Goal: Transaction & Acquisition: Book appointment/travel/reservation

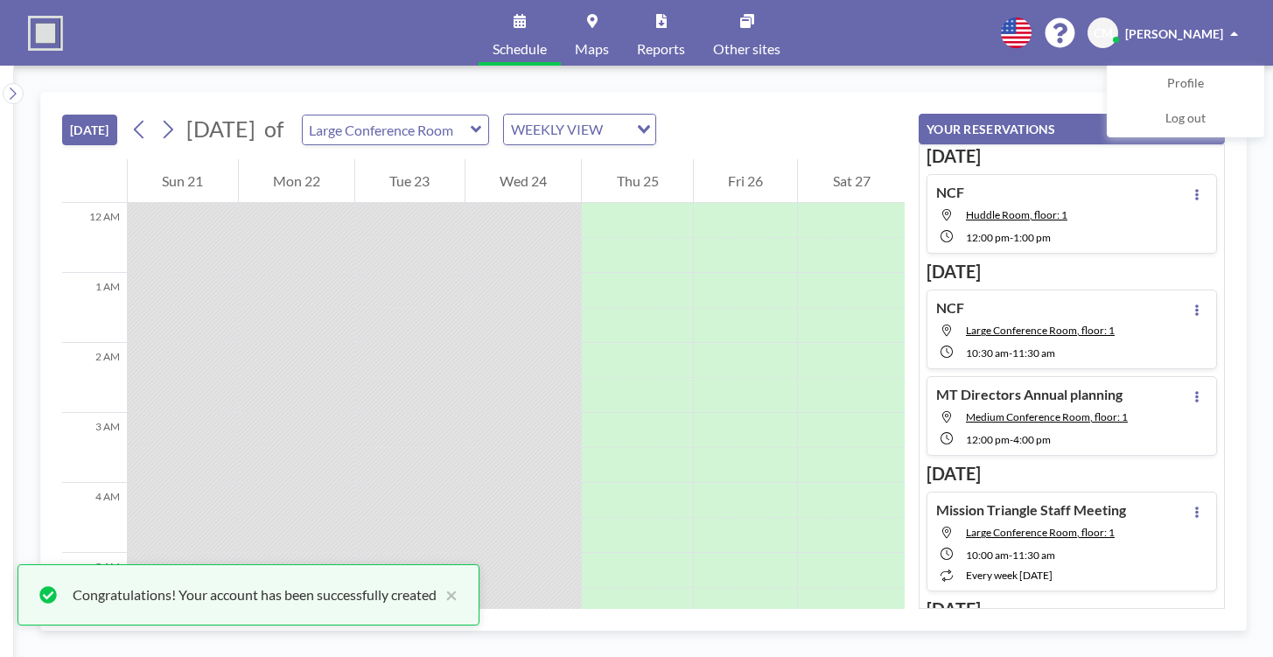
scroll to position [665, 0]
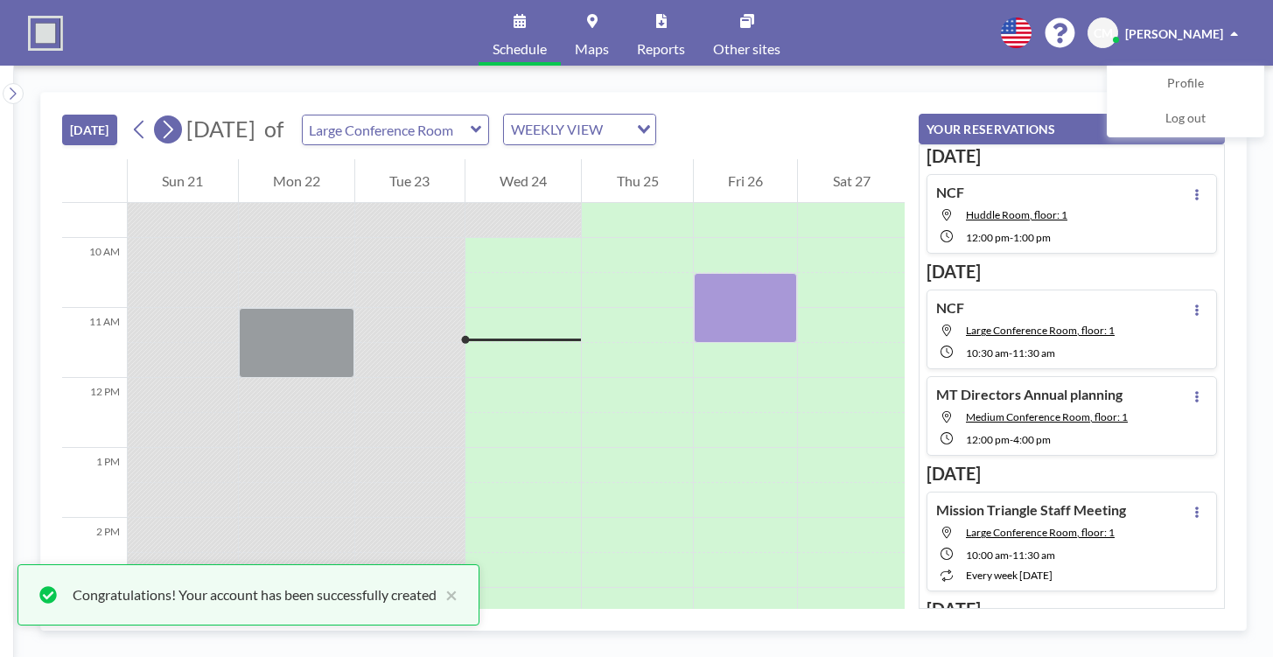
click at [173, 128] on icon at bounding box center [169, 130] width 10 height 18
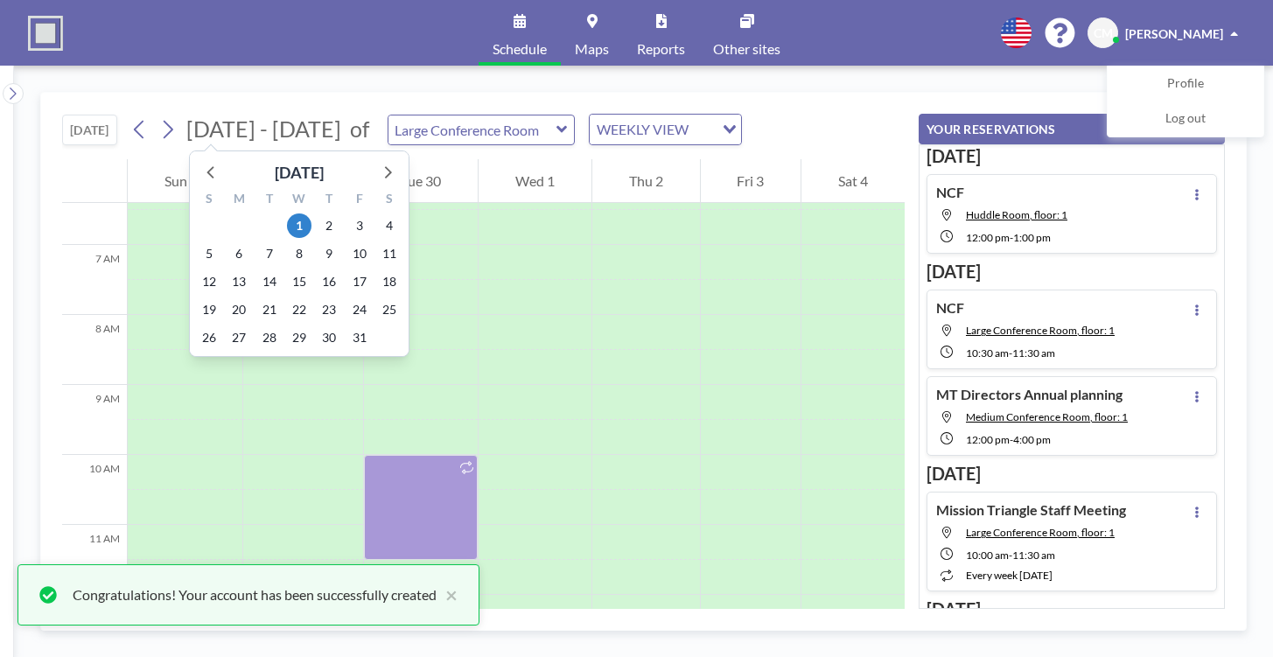
scroll to position [525, 0]
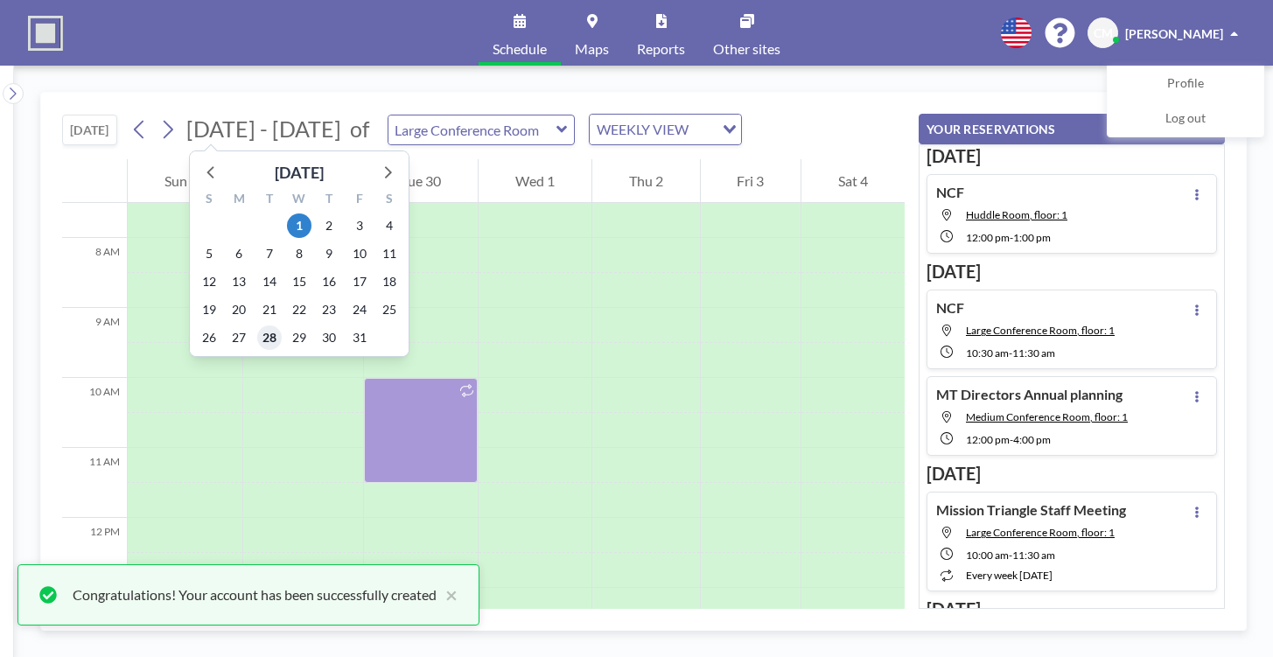
click at [269, 336] on span "28" at bounding box center [269, 338] width 25 height 25
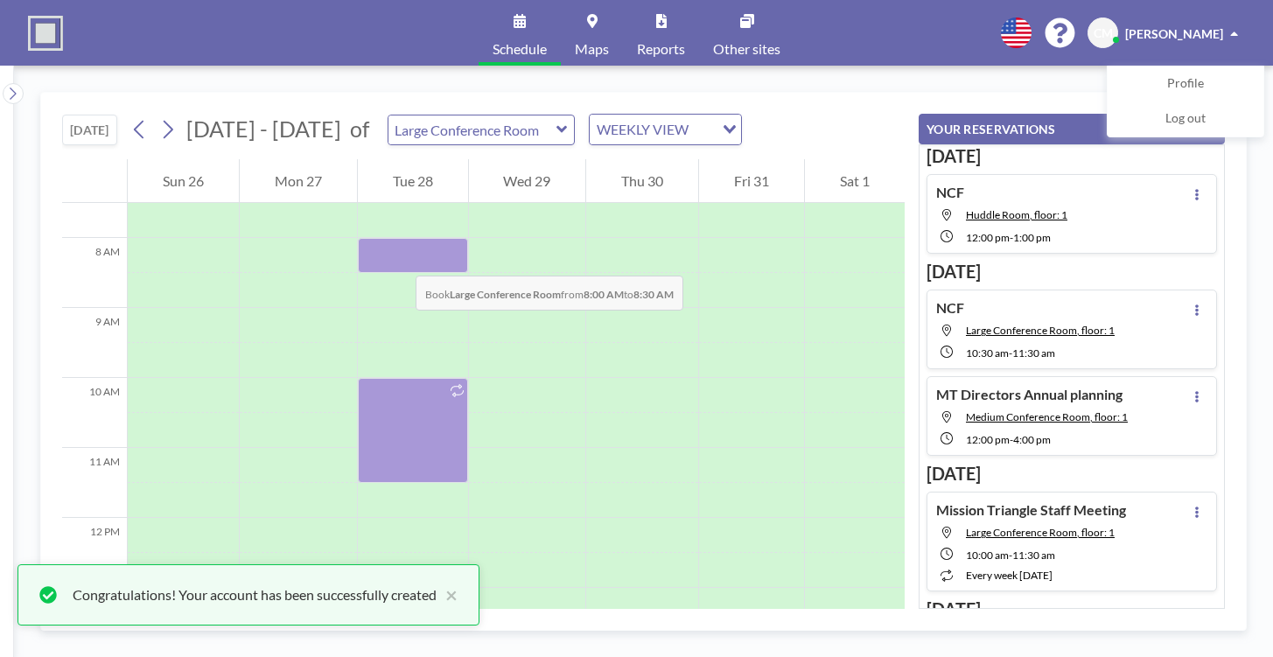
click at [398, 258] on div at bounding box center [413, 255] width 110 height 35
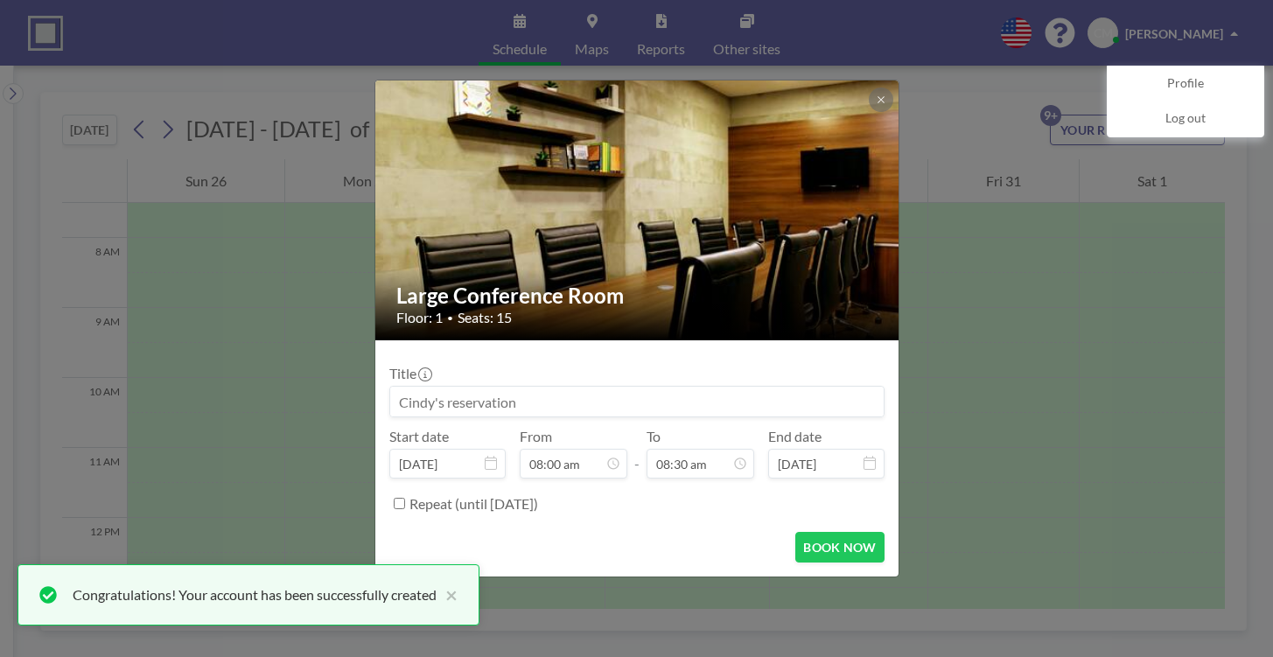
click at [957, 105] on div "Large Conference Room Floor: 1 • Seats: 15 Title Start date [DATE] From 08:00 a…" at bounding box center [636, 328] width 1273 height 657
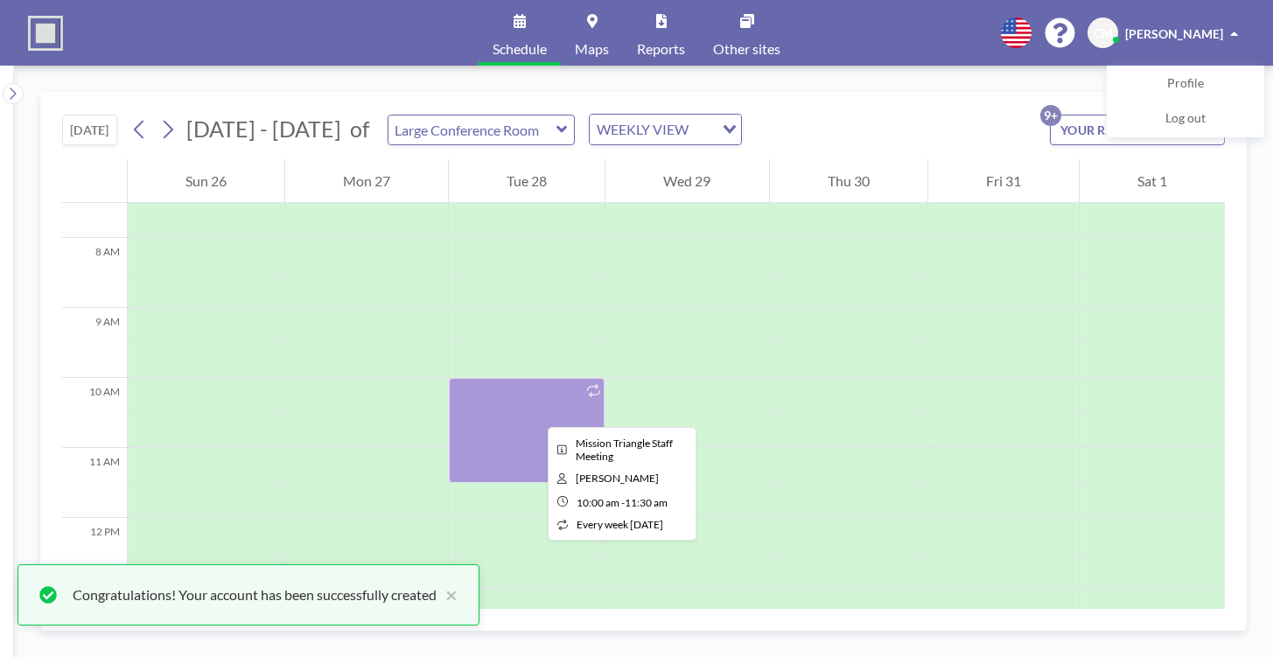
click at [524, 416] on div at bounding box center [527, 430] width 156 height 105
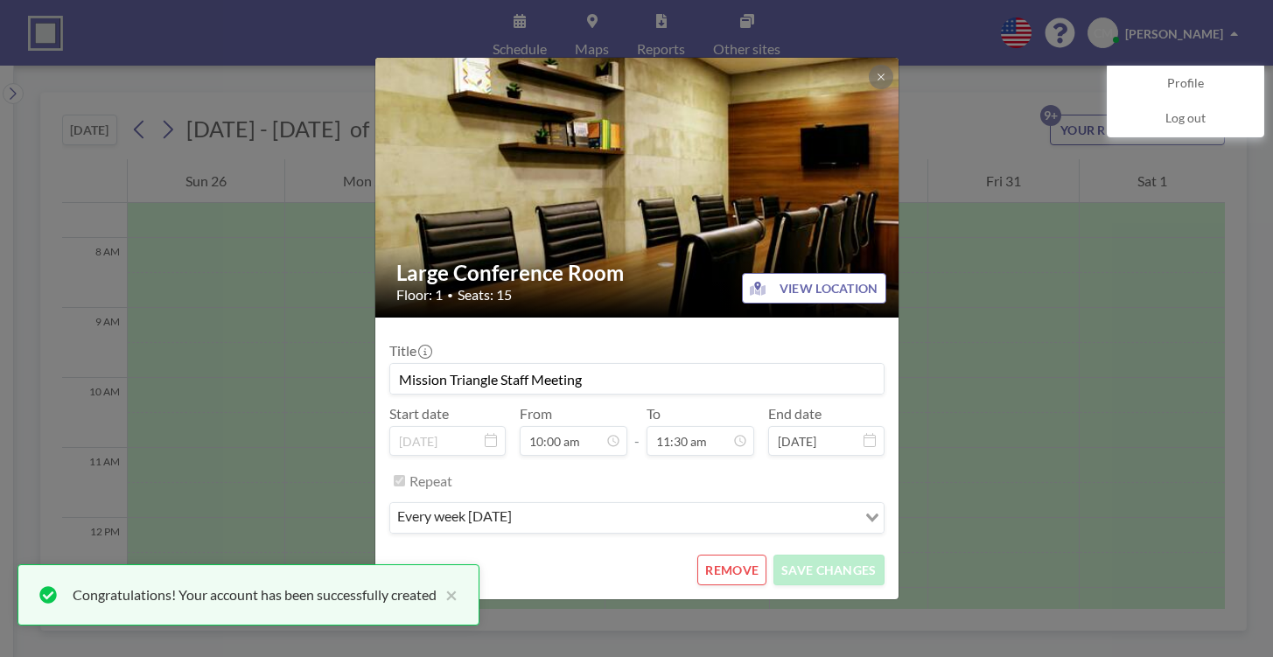
scroll to position [717, 0]
click at [746, 570] on button "REMOVE" at bounding box center [731, 570] width 69 height 31
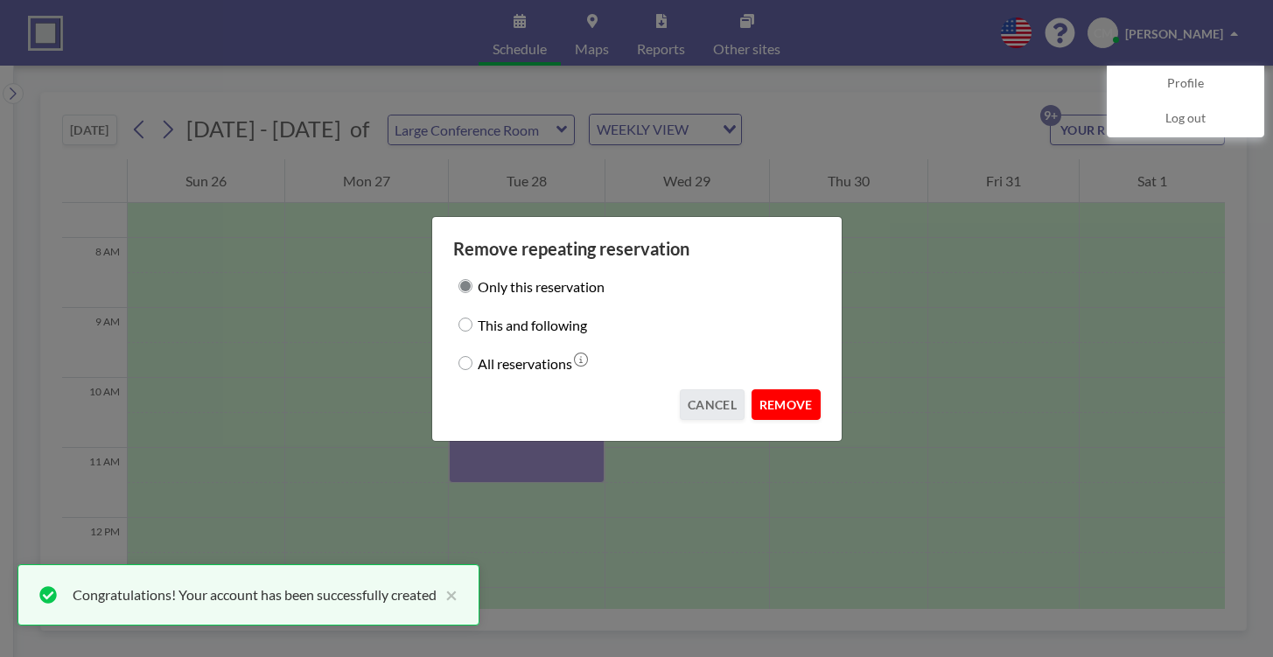
click at [792, 404] on button "REMOVE" at bounding box center [786, 404] width 69 height 31
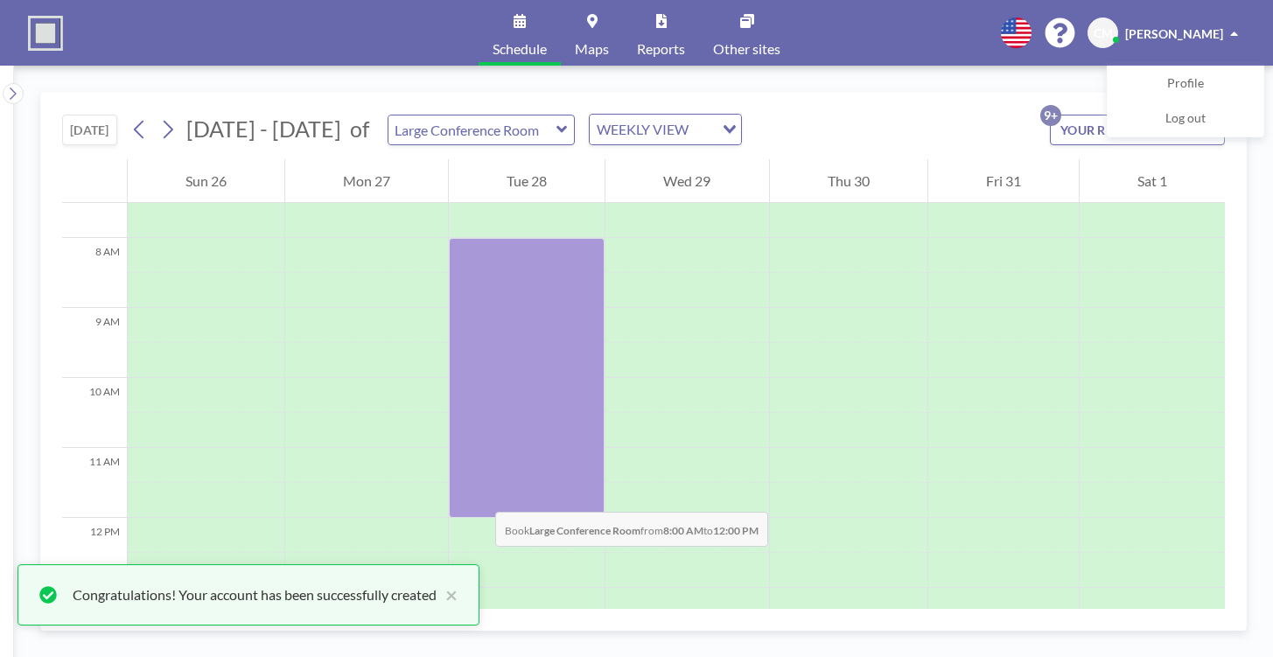
drag, startPoint x: 479, startPoint y: 261, endPoint x: 478, endPoint y: 494, distance: 233.7
click at [478, 494] on div at bounding box center [527, 378] width 156 height 280
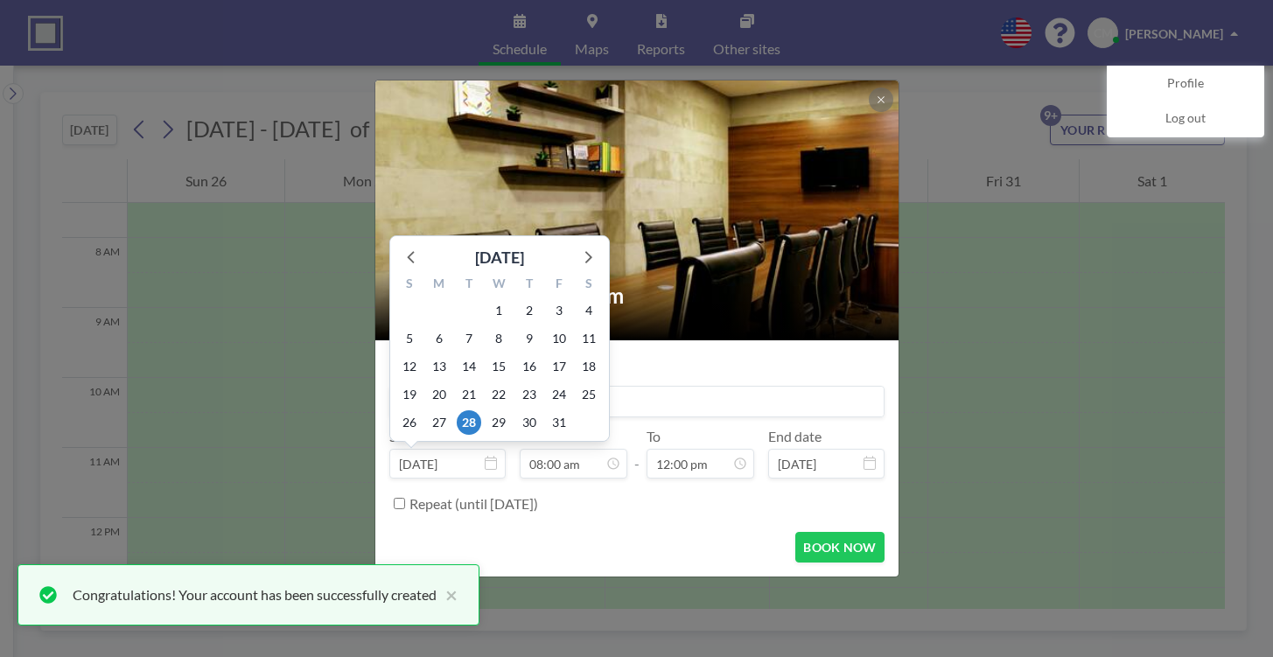
scroll to position [499, 0]
click at [409, 405] on span "19" at bounding box center [409, 394] width 25 height 25
type input "[DATE]"
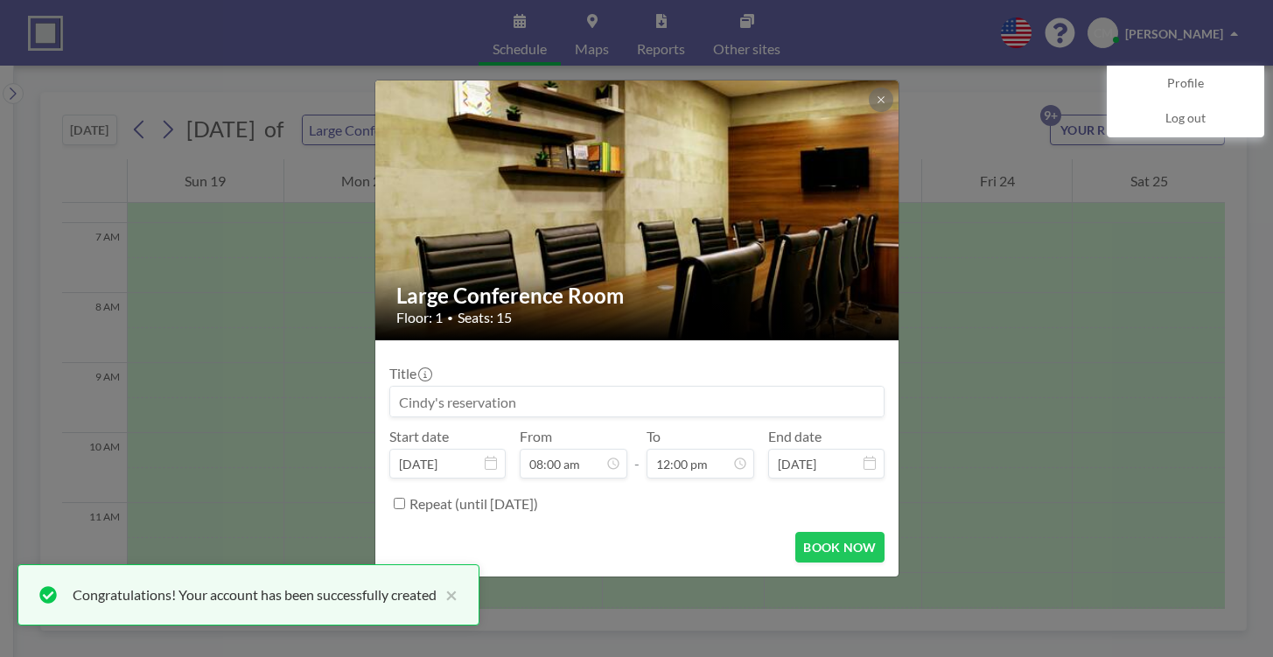
scroll to position [525, 0]
click at [589, 402] on input at bounding box center [637, 402] width 494 height 30
click at [459, 404] on input "MT Boardmeeting" at bounding box center [637, 402] width 494 height 30
type input "MT Board meeting"
click at [487, 463] on icon at bounding box center [491, 463] width 12 height 14
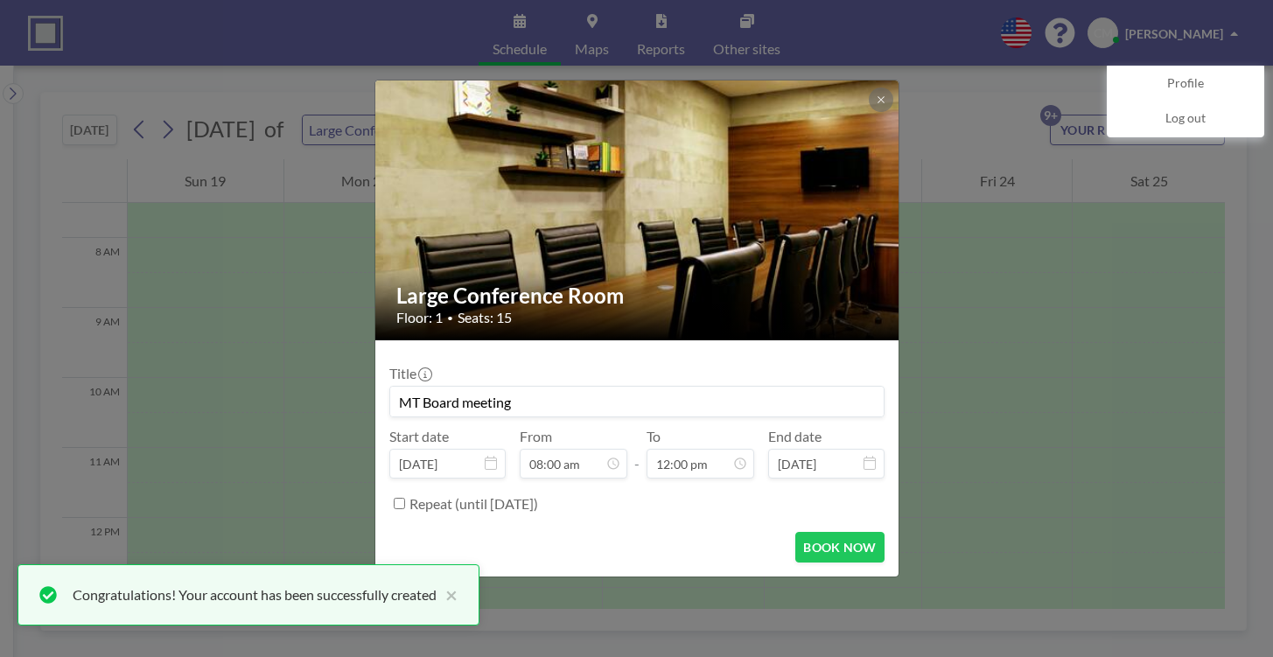
click at [491, 461] on icon at bounding box center [491, 463] width 12 height 14
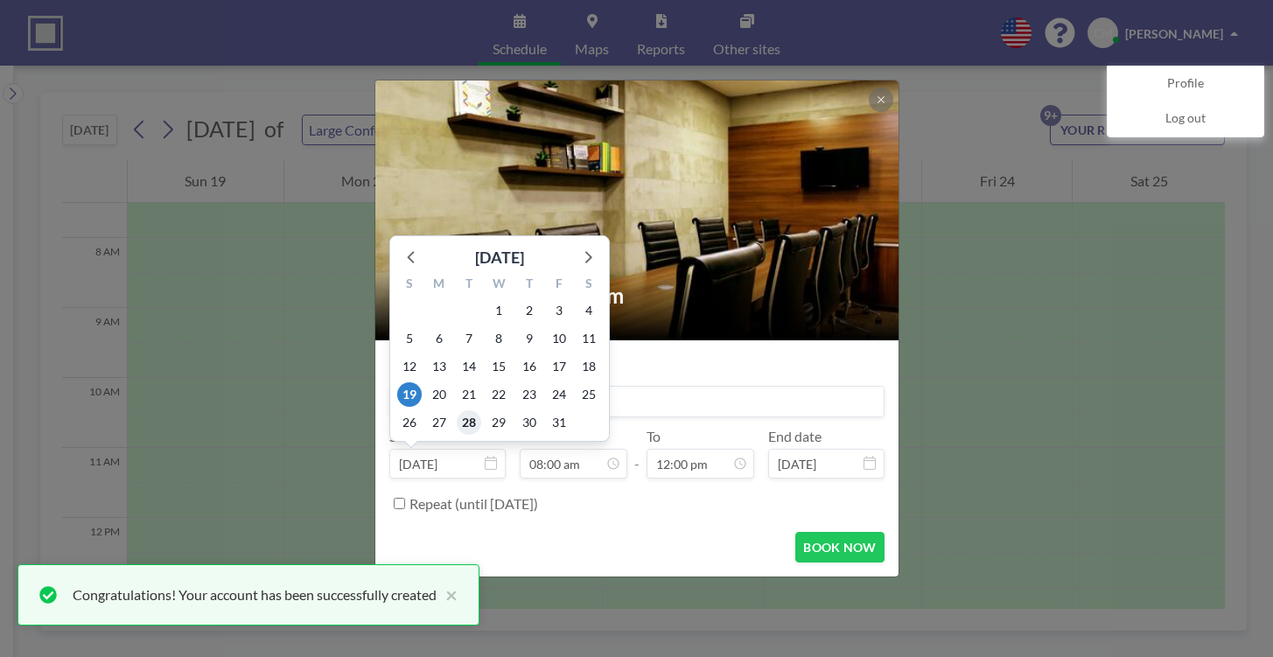
click at [472, 423] on span "28" at bounding box center [469, 422] width 25 height 25
type input "[DATE]"
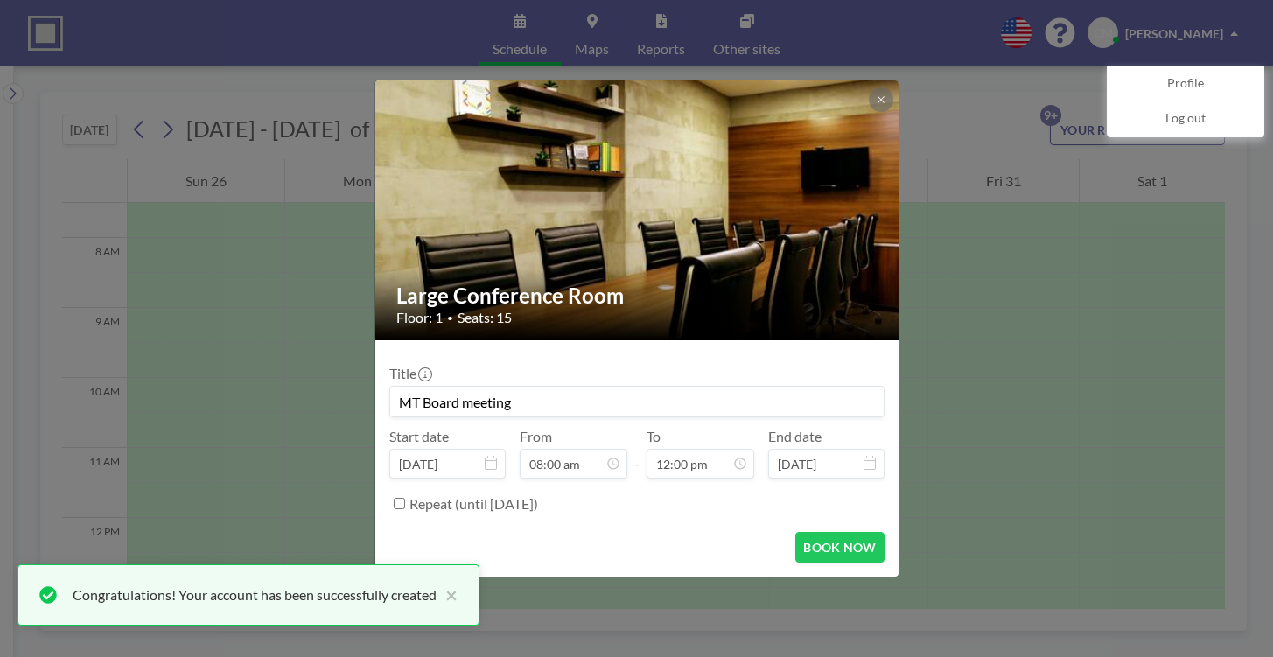
scroll to position [747, 0]
click at [840, 547] on button "BOOK NOW" at bounding box center [839, 547] width 88 height 31
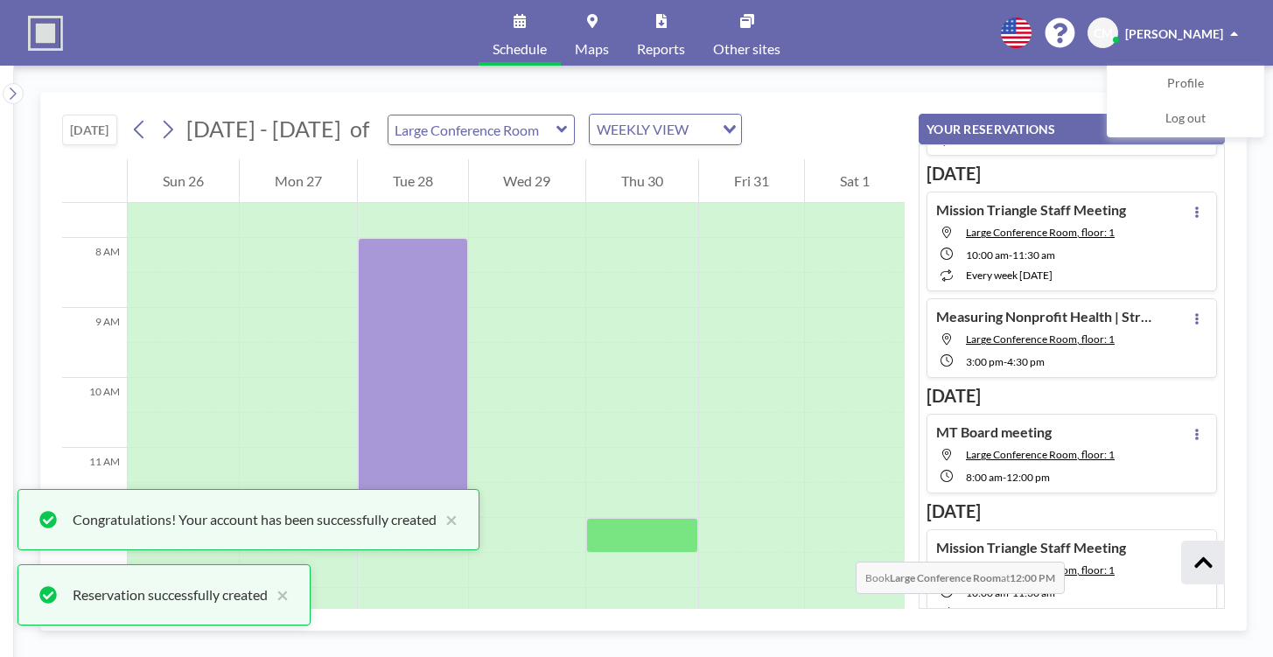
scroll to position [735, 0]
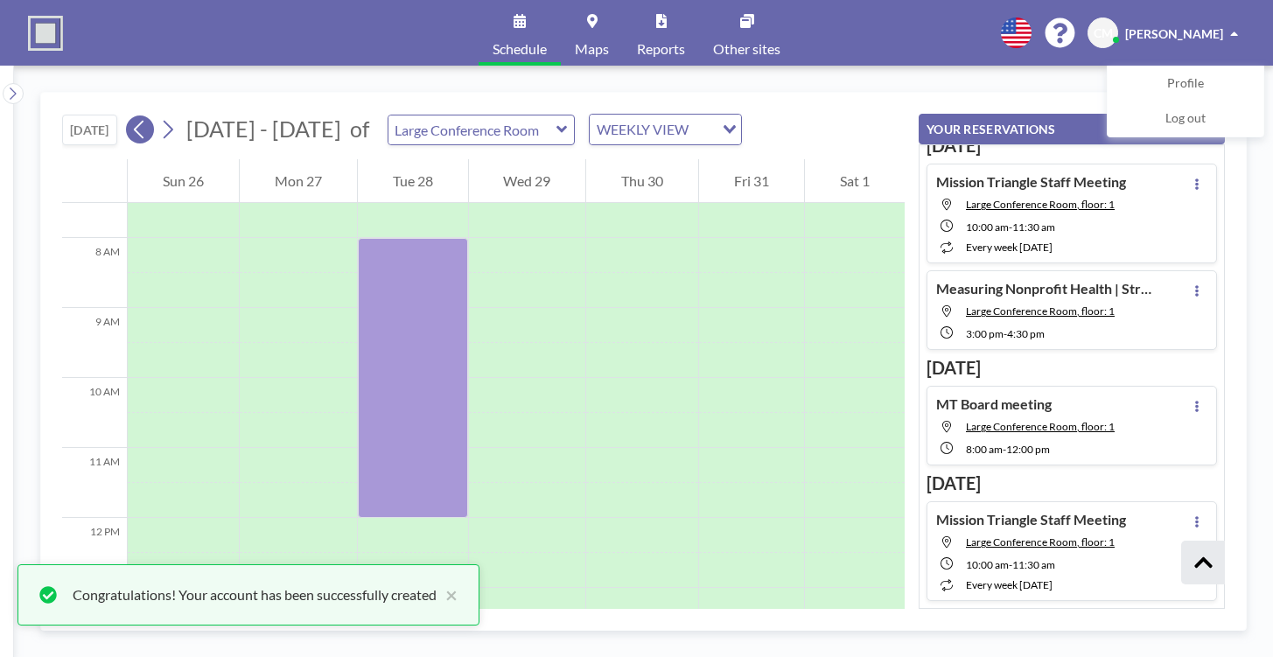
click at [144, 128] on icon at bounding box center [139, 129] width 17 height 26
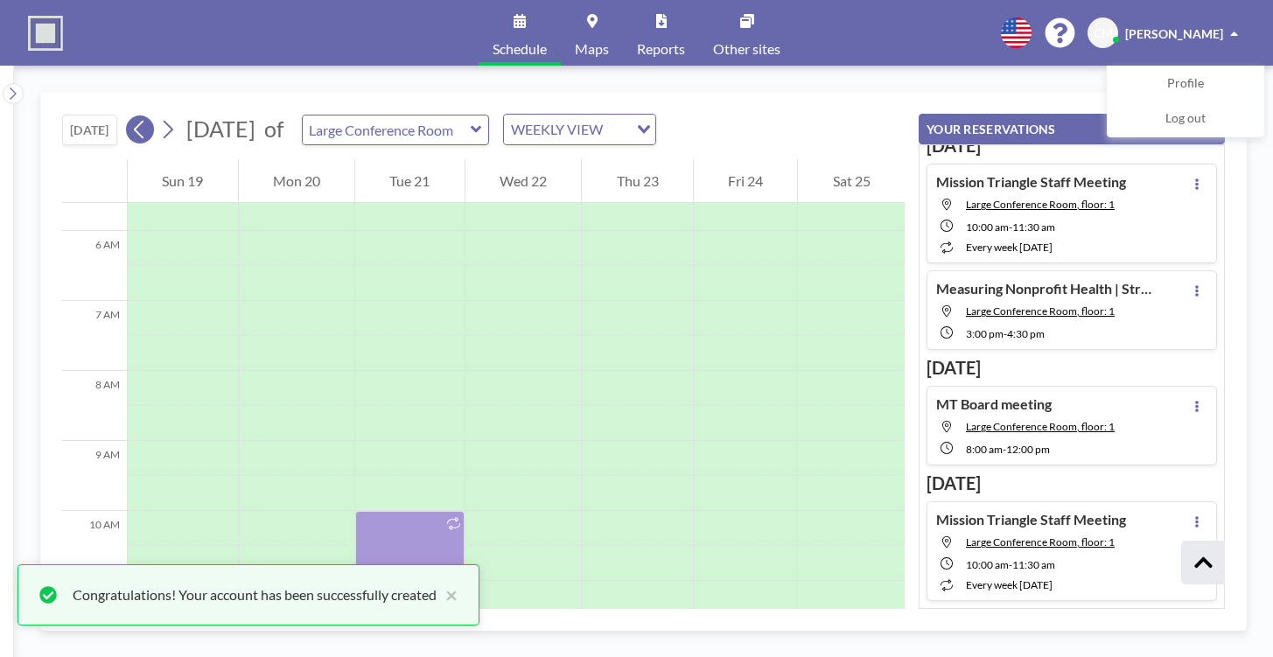
click at [144, 128] on icon at bounding box center [139, 129] width 17 height 26
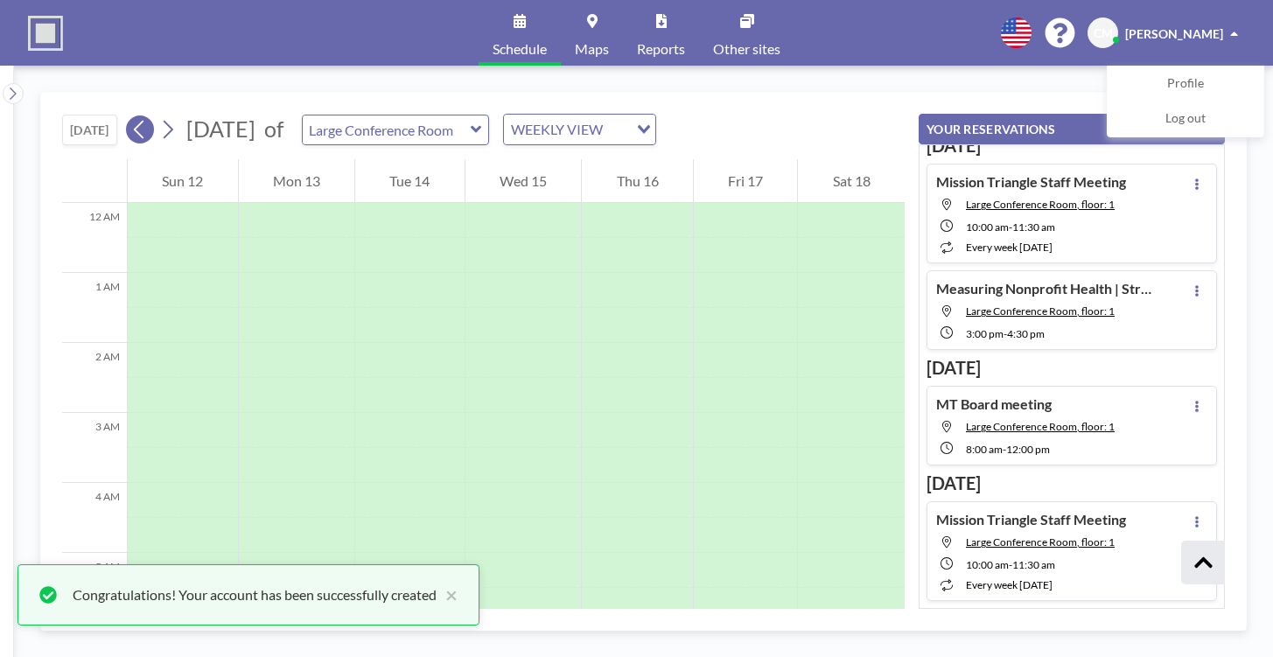
scroll to position [525, 0]
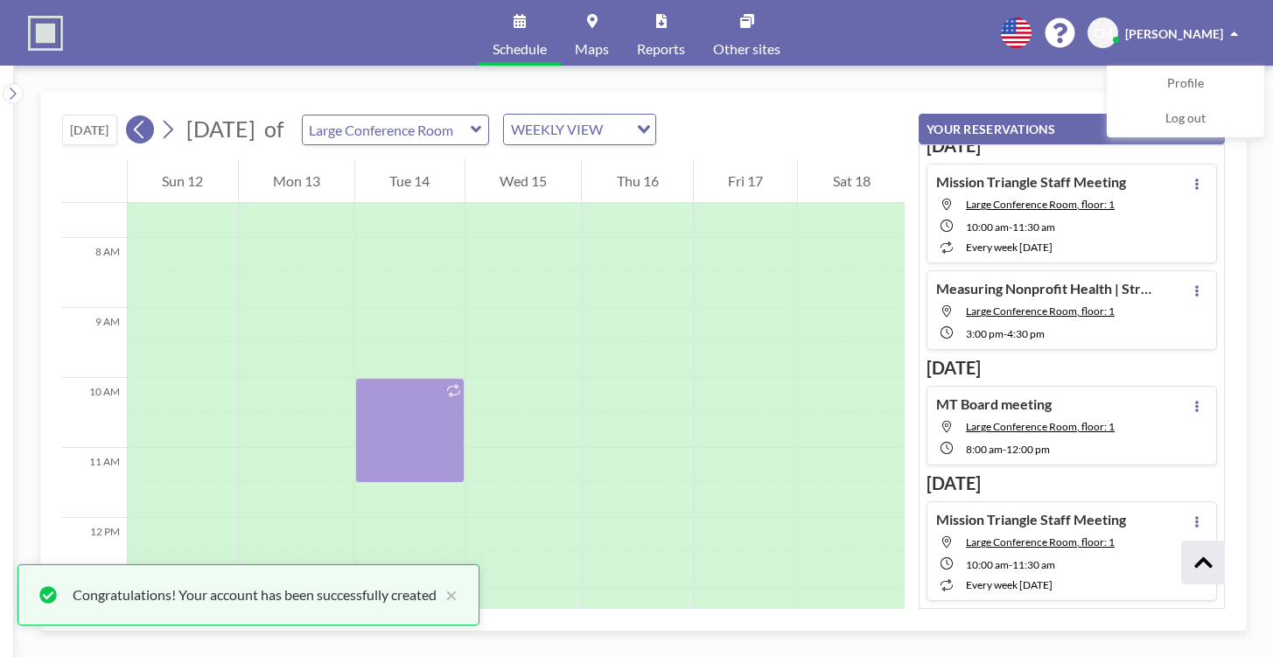
click at [144, 128] on icon at bounding box center [139, 129] width 17 height 26
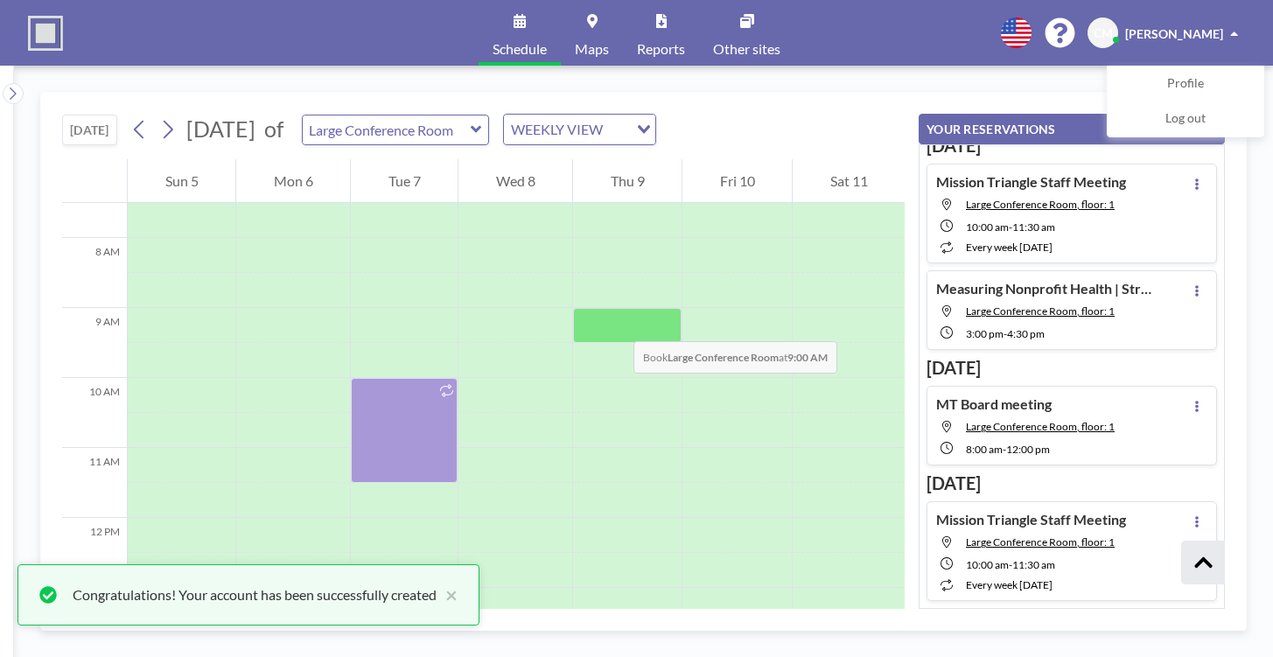
click at [616, 324] on div at bounding box center [627, 325] width 109 height 35
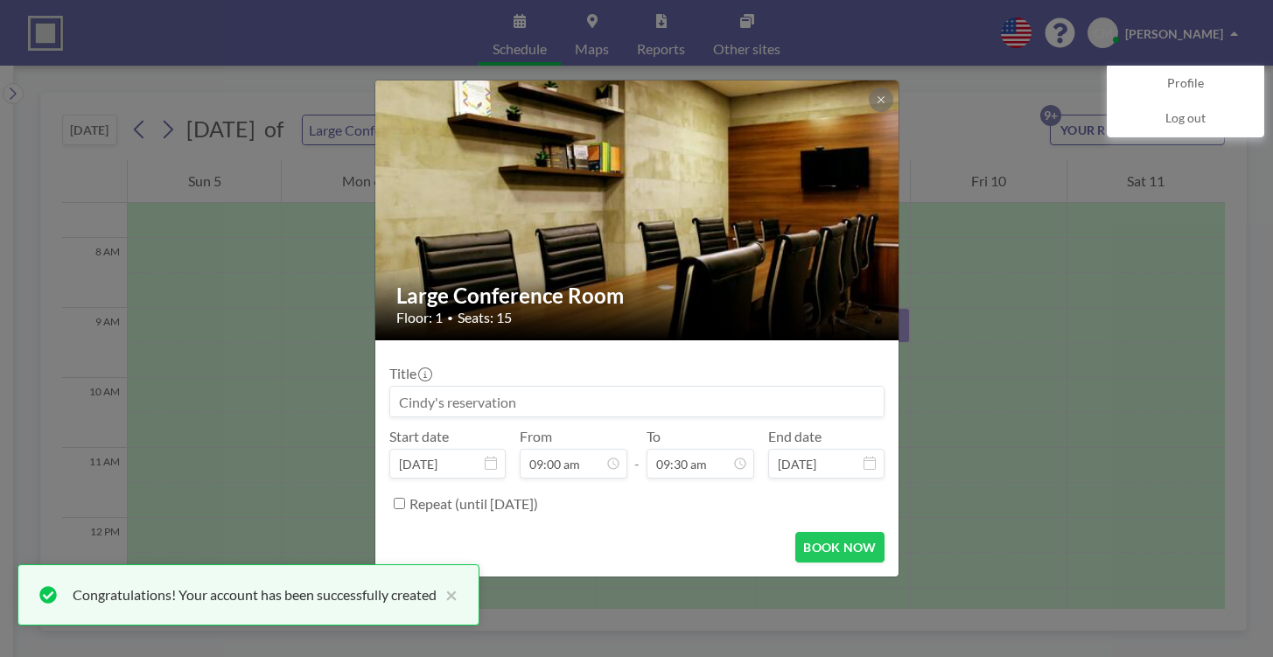
click at [487, 401] on input at bounding box center [637, 402] width 494 height 30
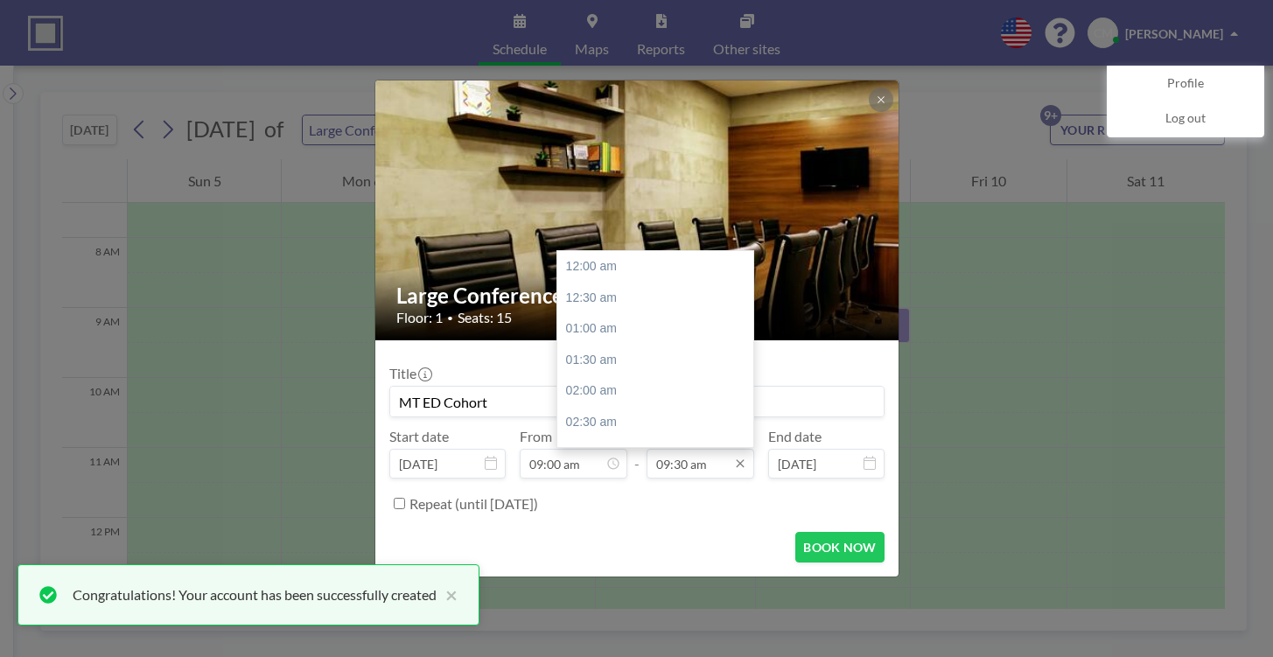
scroll to position [592, 0]
type input "MT ED Cohort"
click at [717, 468] on input "09:30 am" at bounding box center [701, 464] width 108 height 30
click at [589, 331] on div "01:00 pm" at bounding box center [660, 329] width 206 height 32
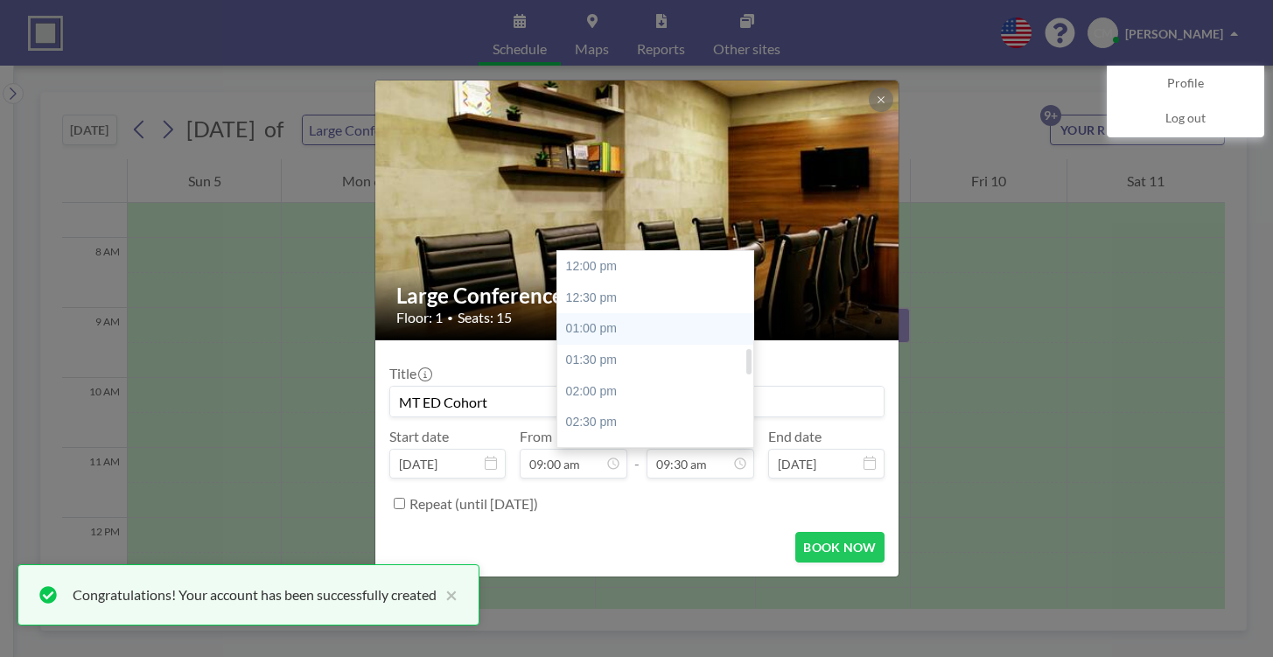
type input "01:00 pm"
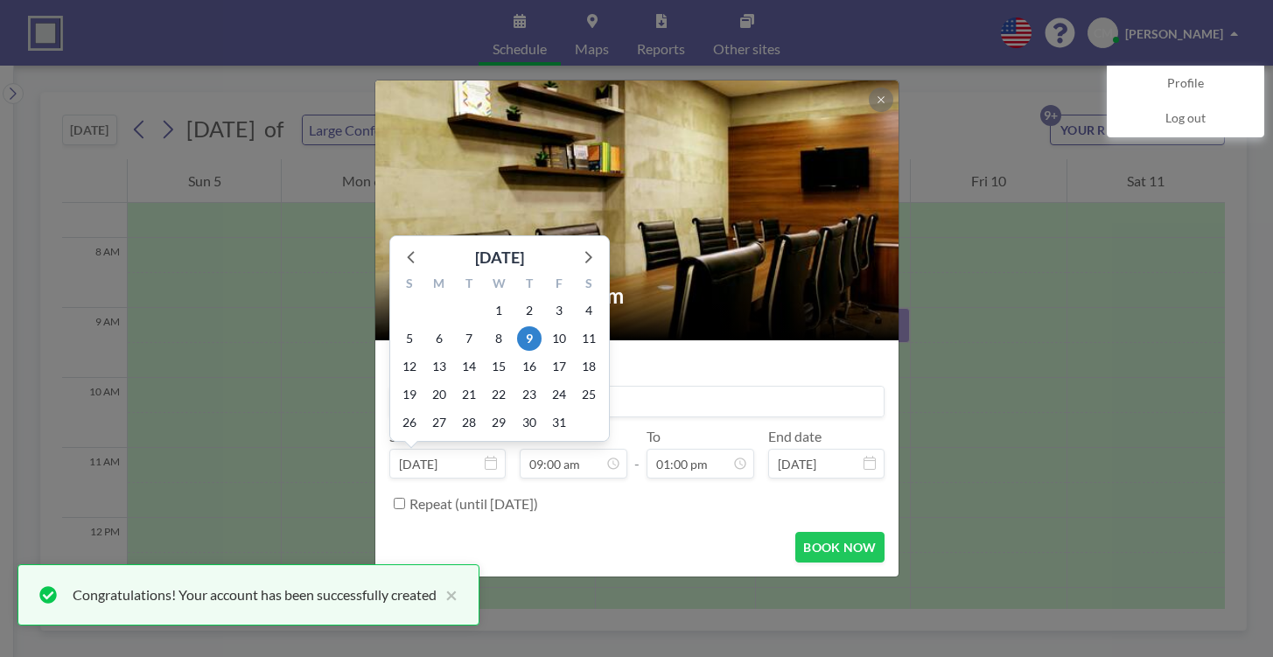
scroll to position [561, 0]
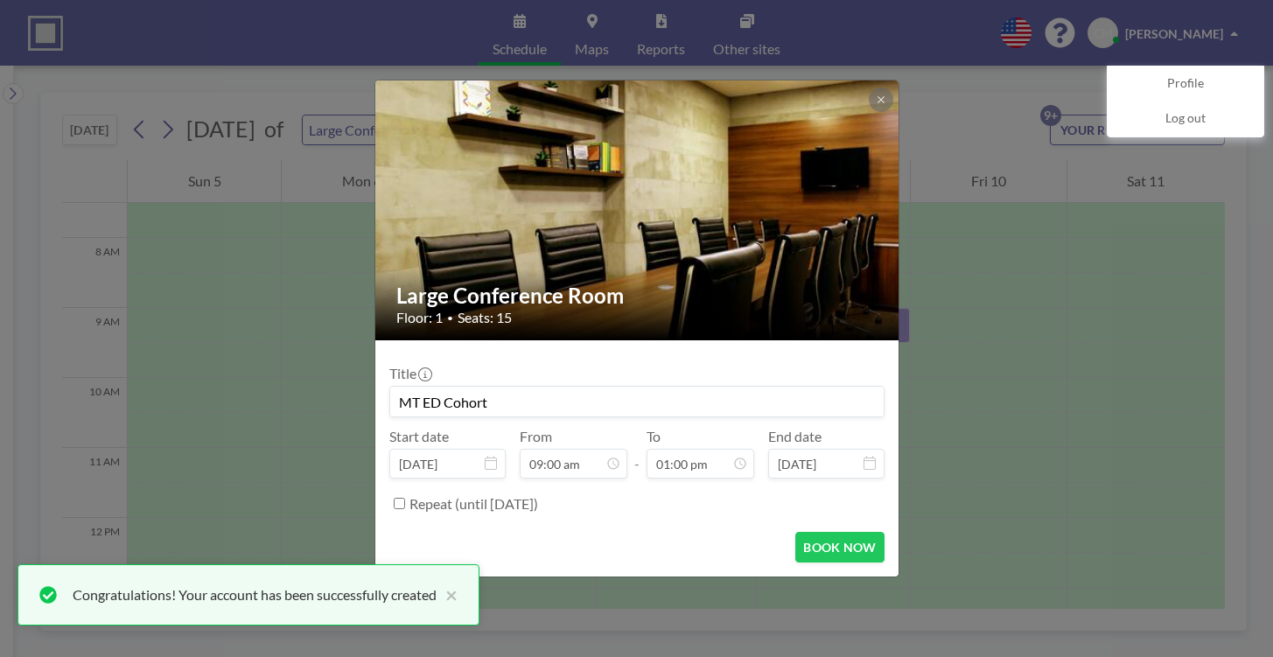
click at [399, 504] on input "Repeat (until [DATE])" at bounding box center [399, 503] width 11 height 11
checkbox input "true"
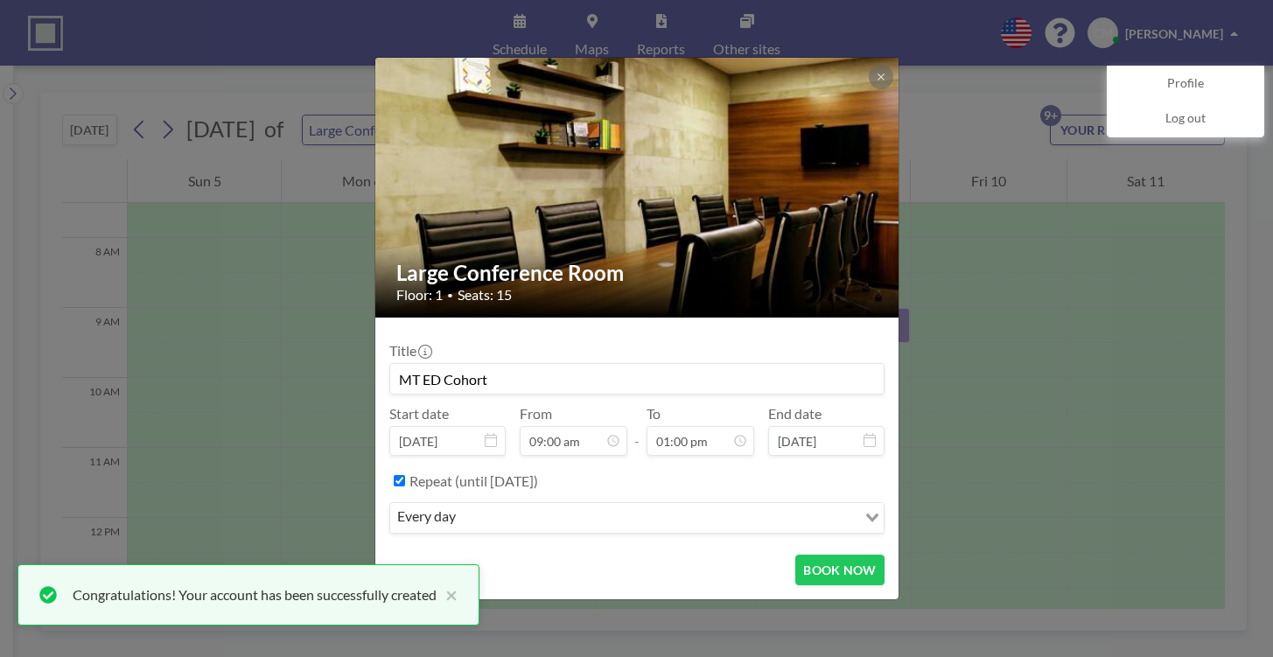
click at [875, 521] on icon "Search for option" at bounding box center [872, 518] width 12 height 9
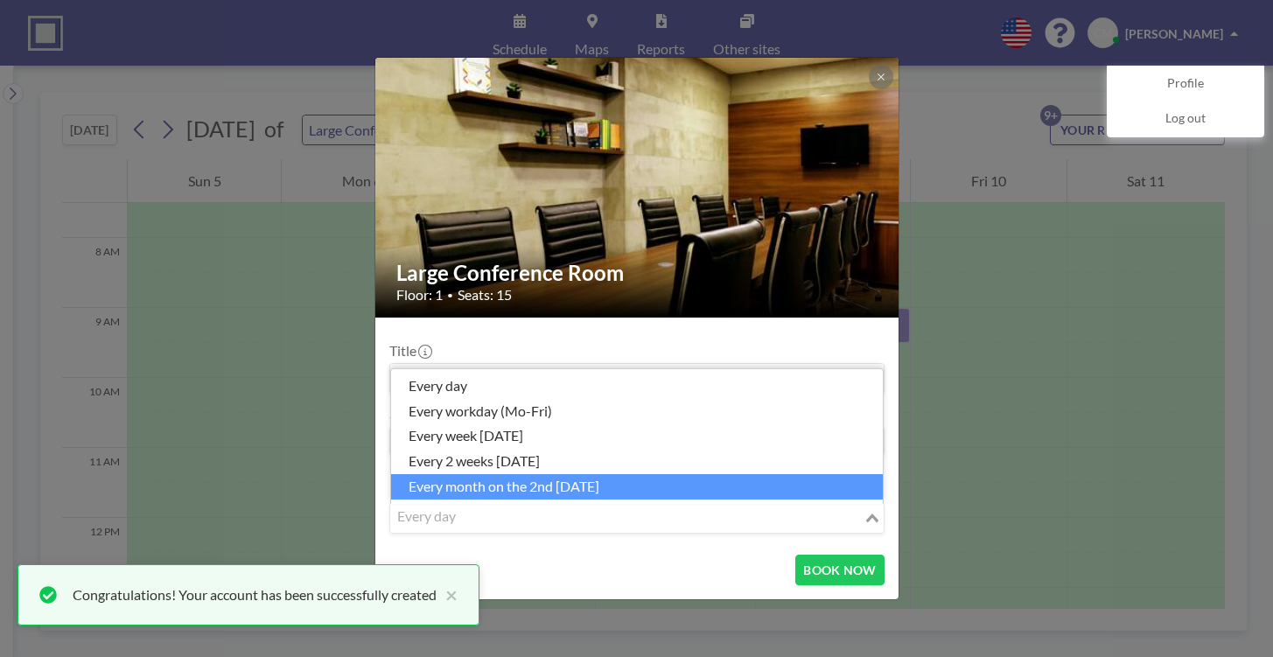
click at [466, 486] on li "every month on the 2nd [DATE]" at bounding box center [637, 486] width 492 height 25
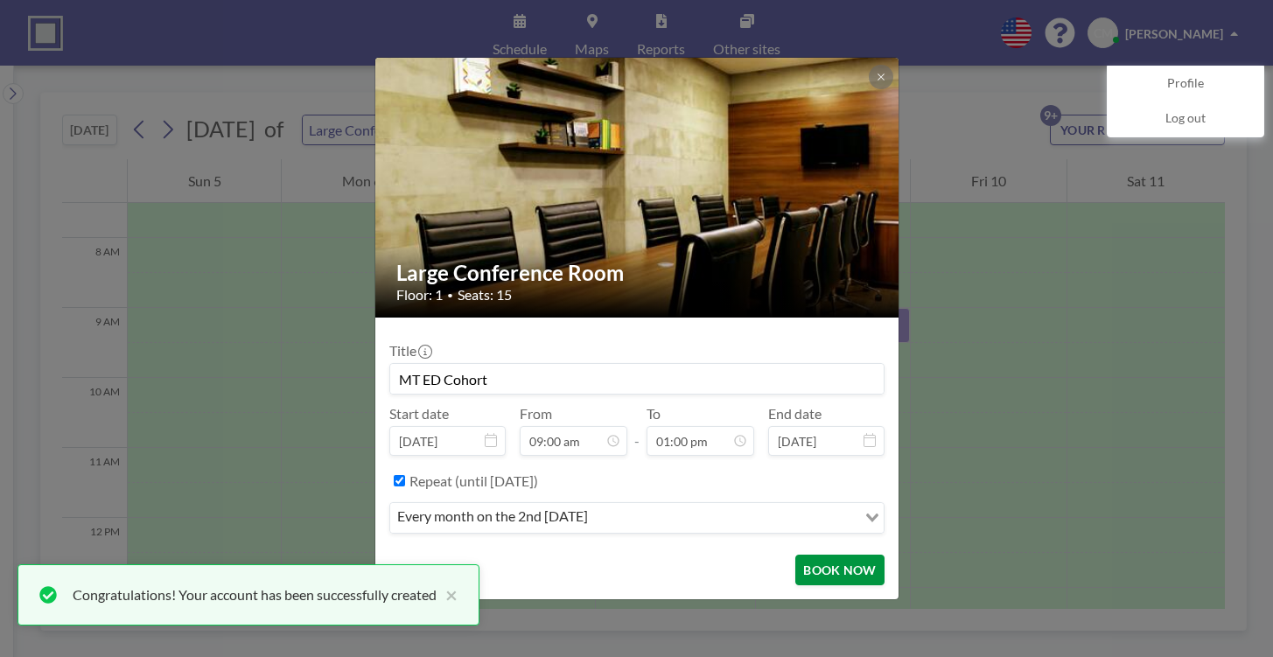
click at [839, 564] on button "BOOK NOW" at bounding box center [839, 570] width 88 height 31
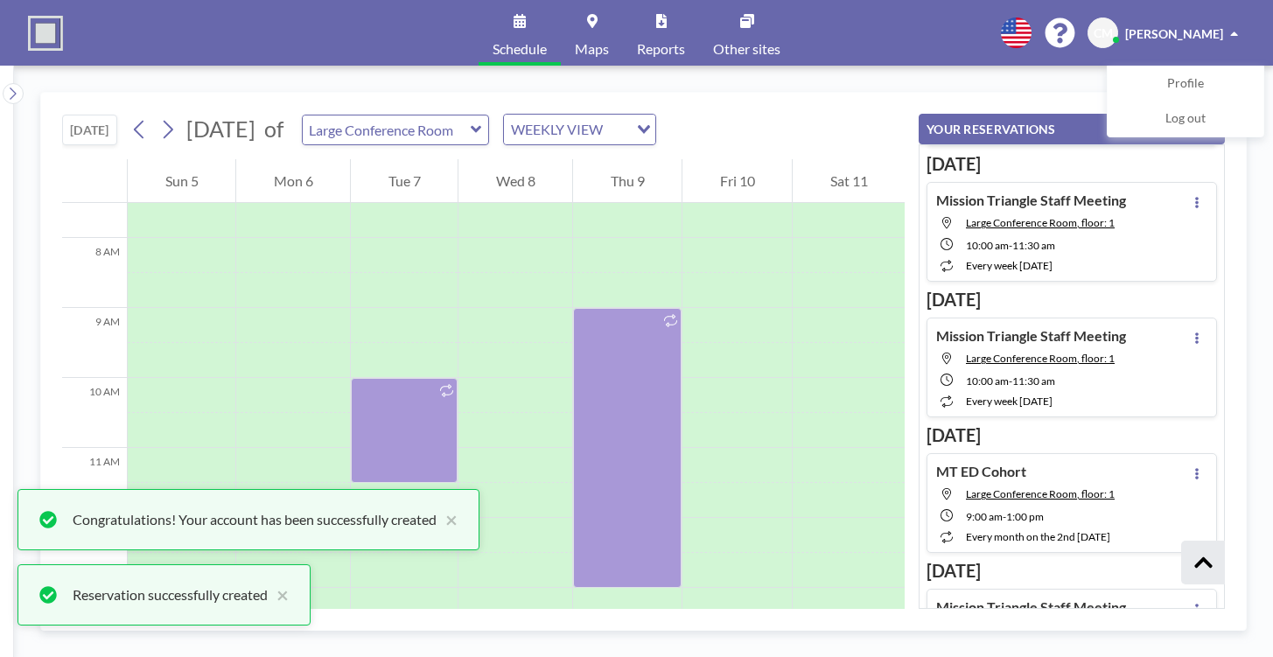
scroll to position [437, 0]
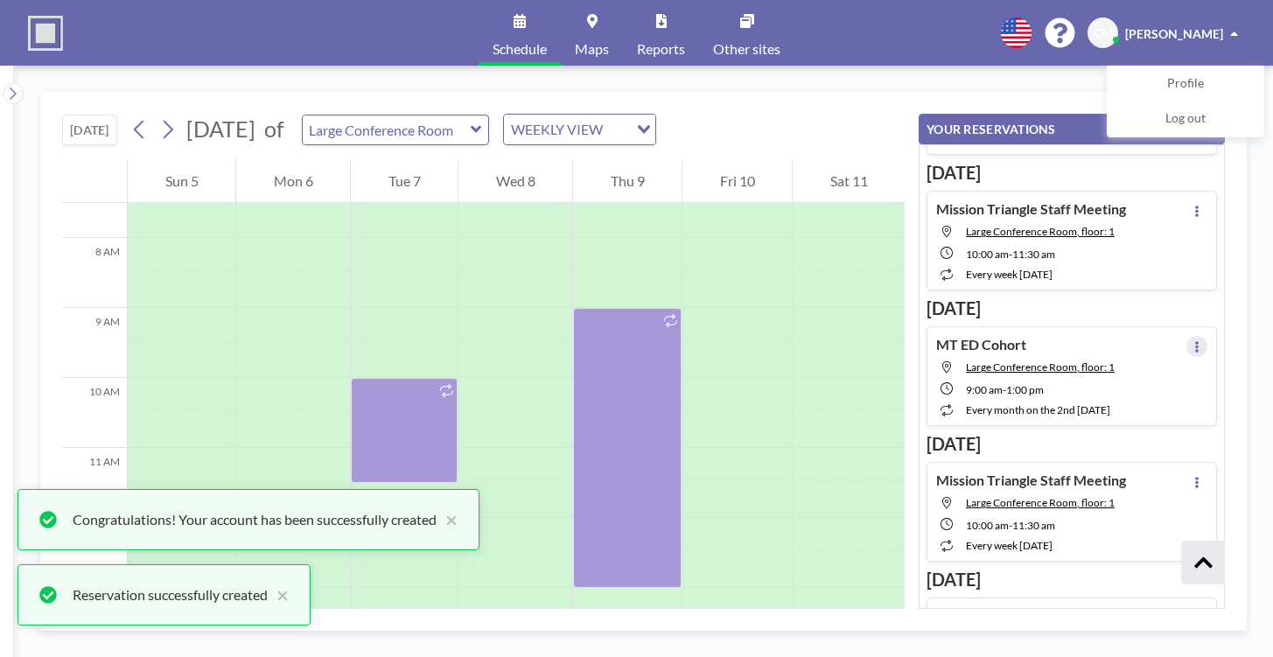
click at [1194, 347] on icon at bounding box center [1197, 346] width 7 height 11
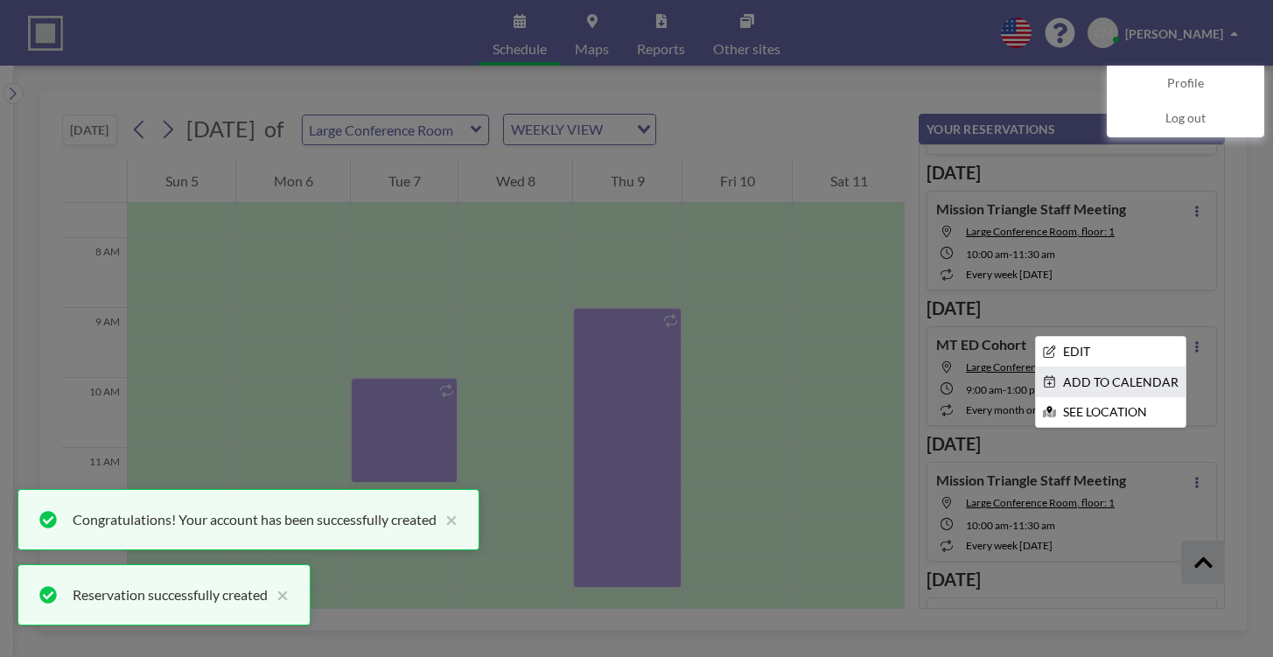
click at [1129, 378] on li "ADD TO CALENDAR" at bounding box center [1111, 383] width 150 height 30
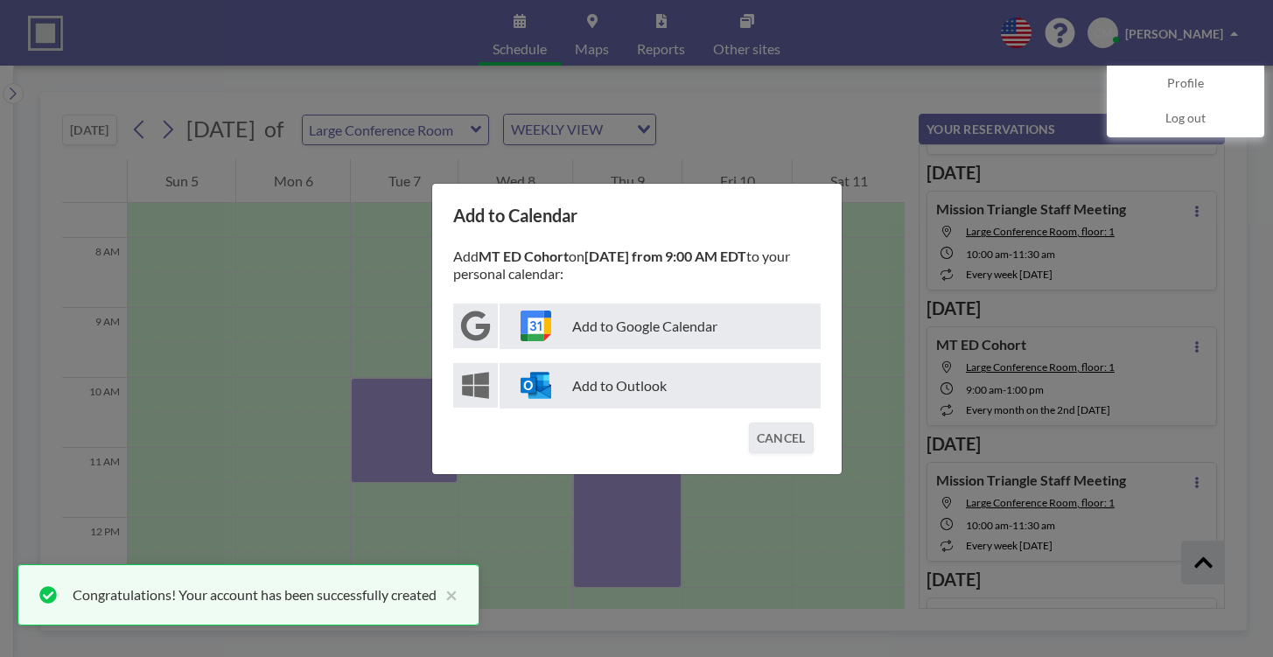
click at [617, 389] on p "Add to Outlook" at bounding box center [660, 386] width 321 height 46
click at [781, 434] on button "CANCEL" at bounding box center [781, 438] width 65 height 31
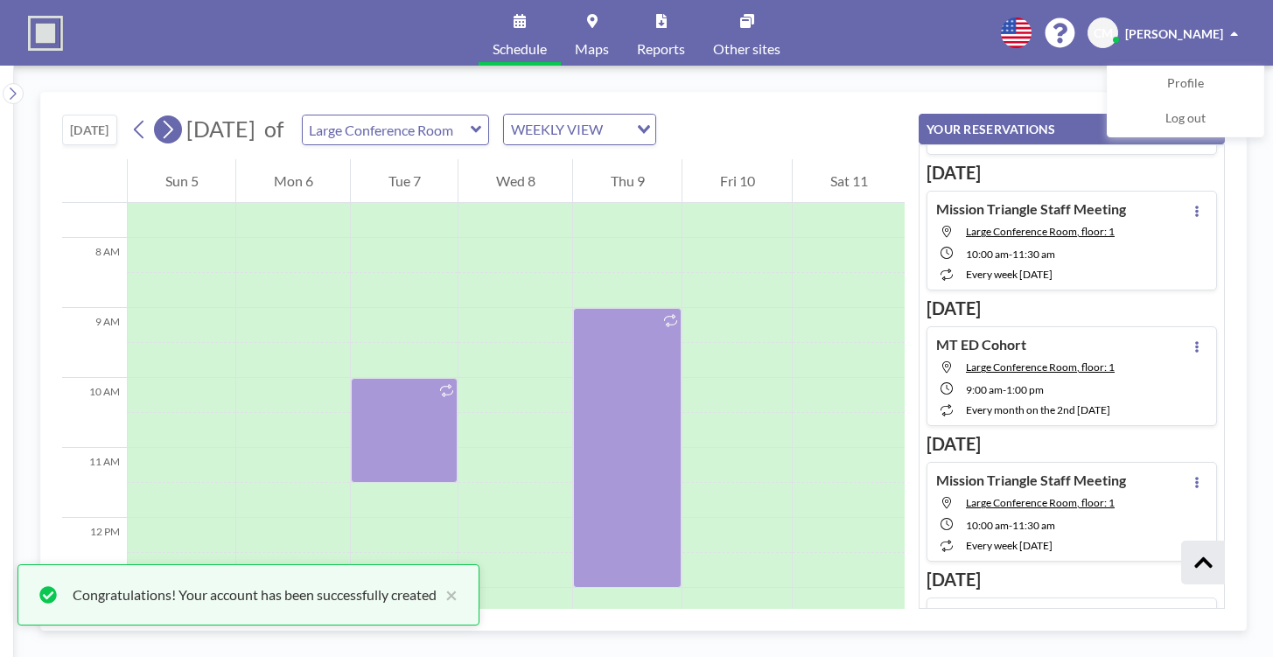
click at [173, 136] on icon at bounding box center [167, 129] width 17 height 26
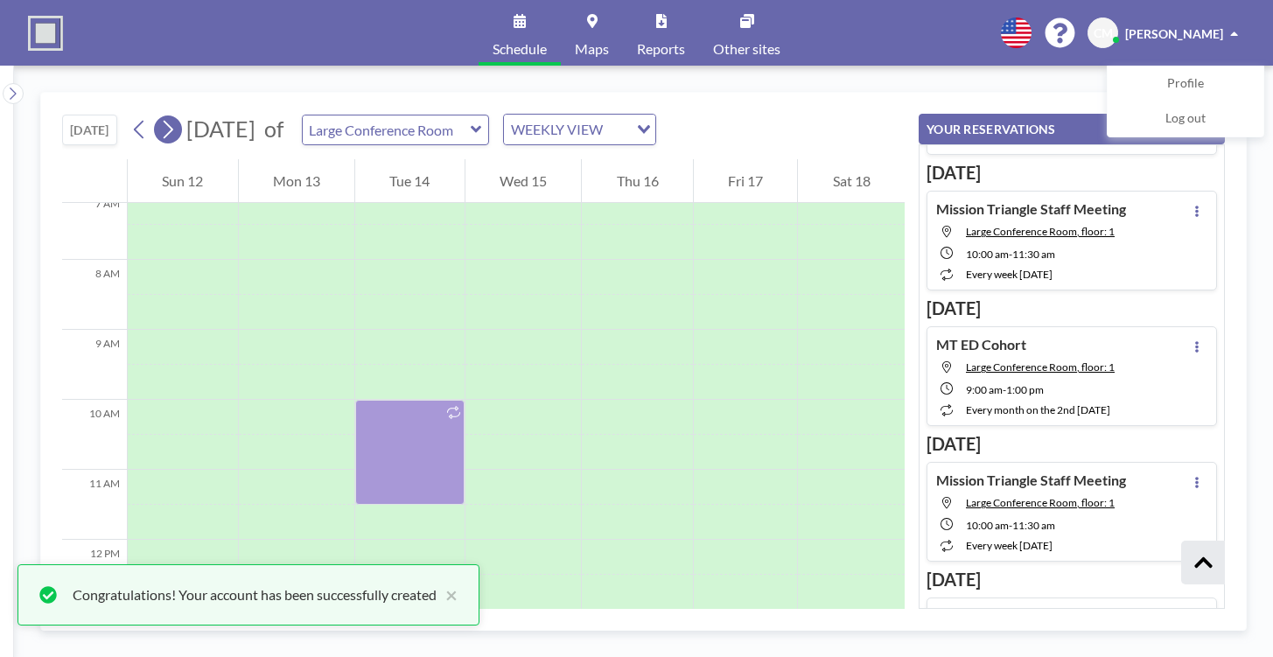
scroll to position [525, 0]
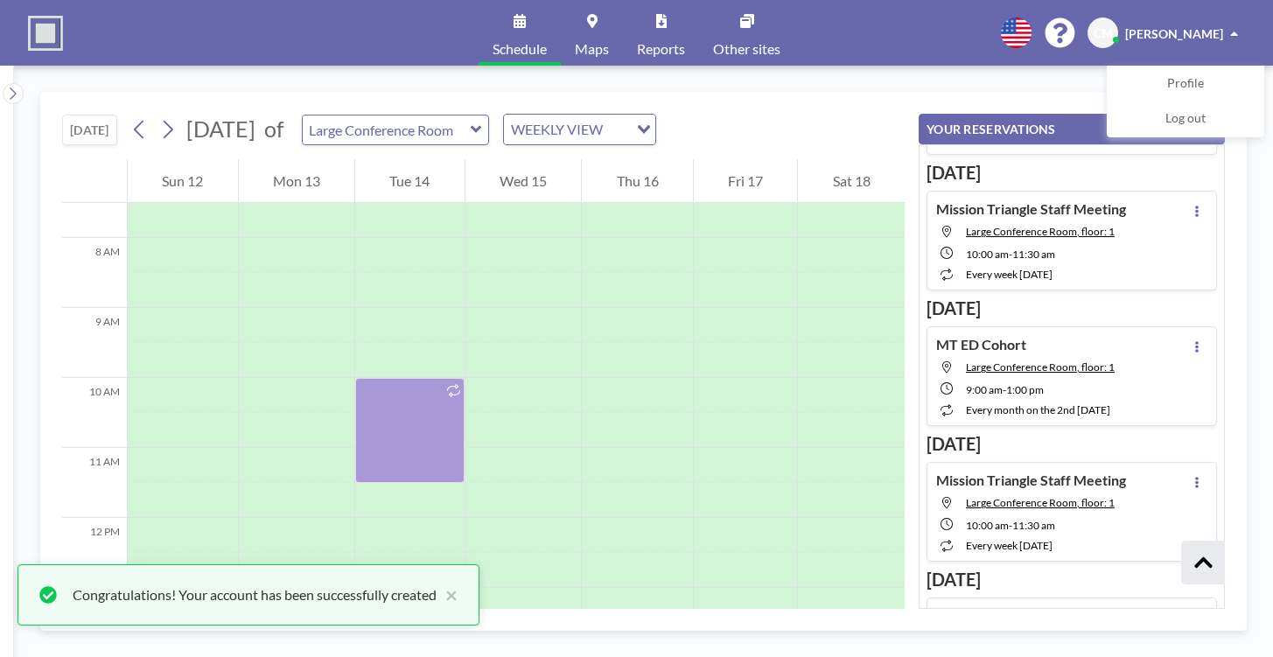
click at [481, 130] on icon at bounding box center [476, 129] width 11 height 7
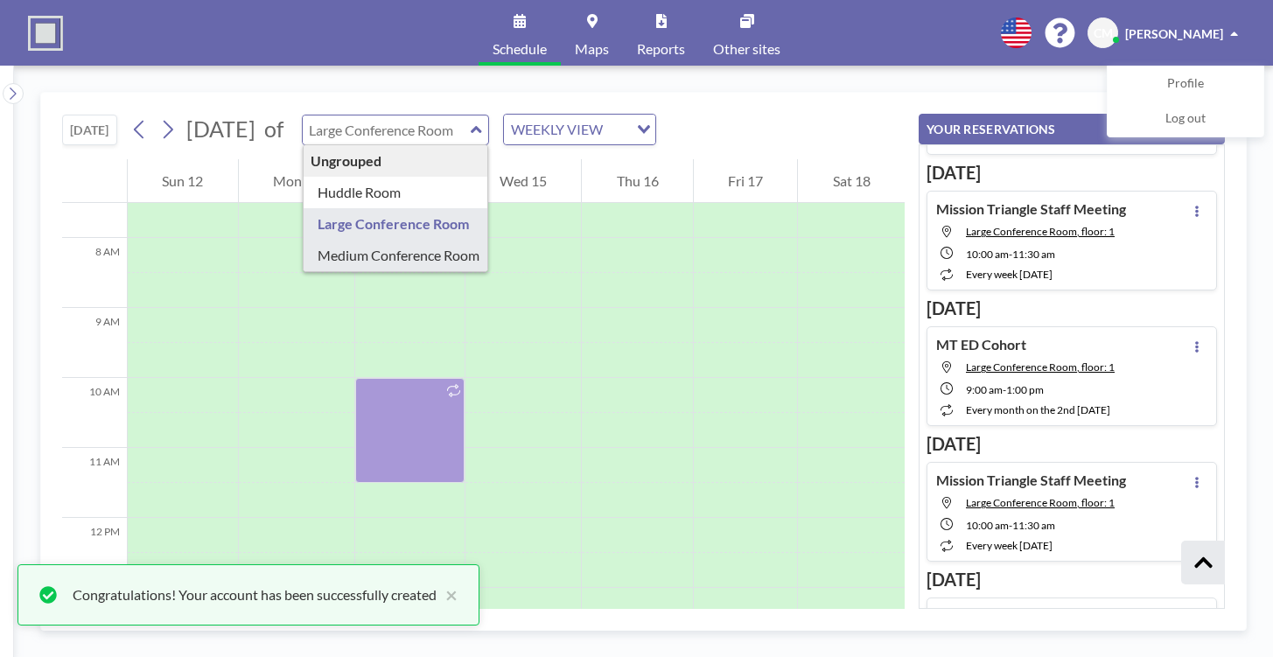
type input "Medium Conference Room"
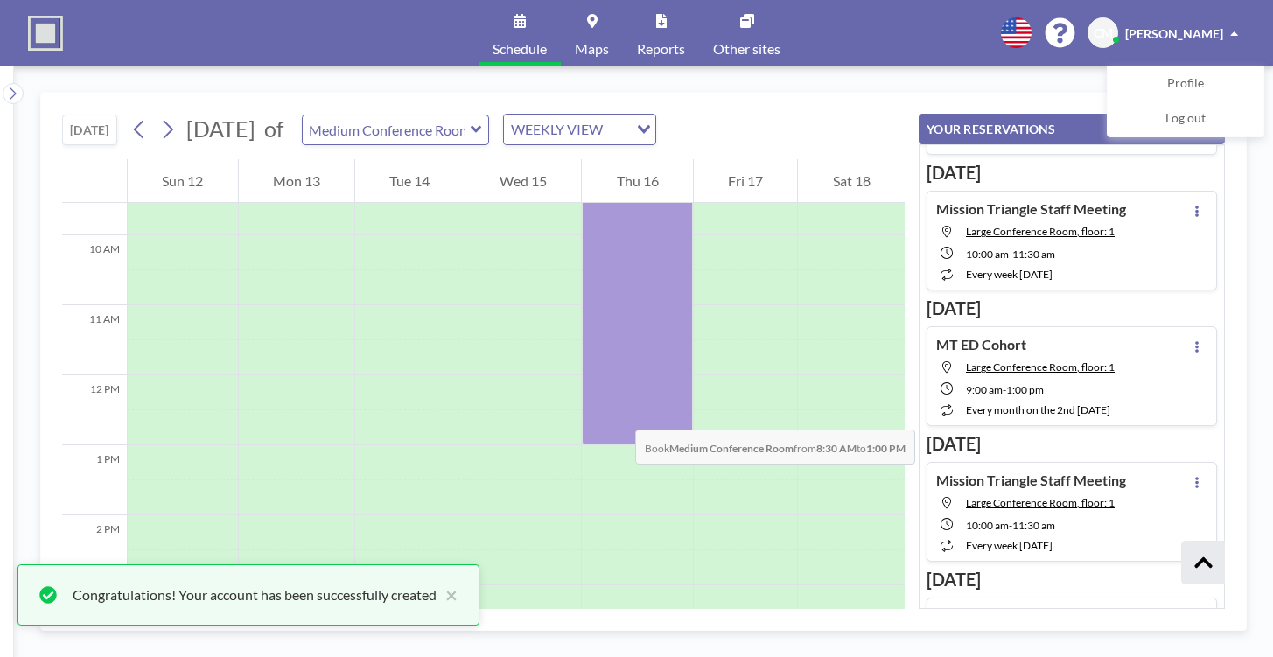
scroll to position [648, 0]
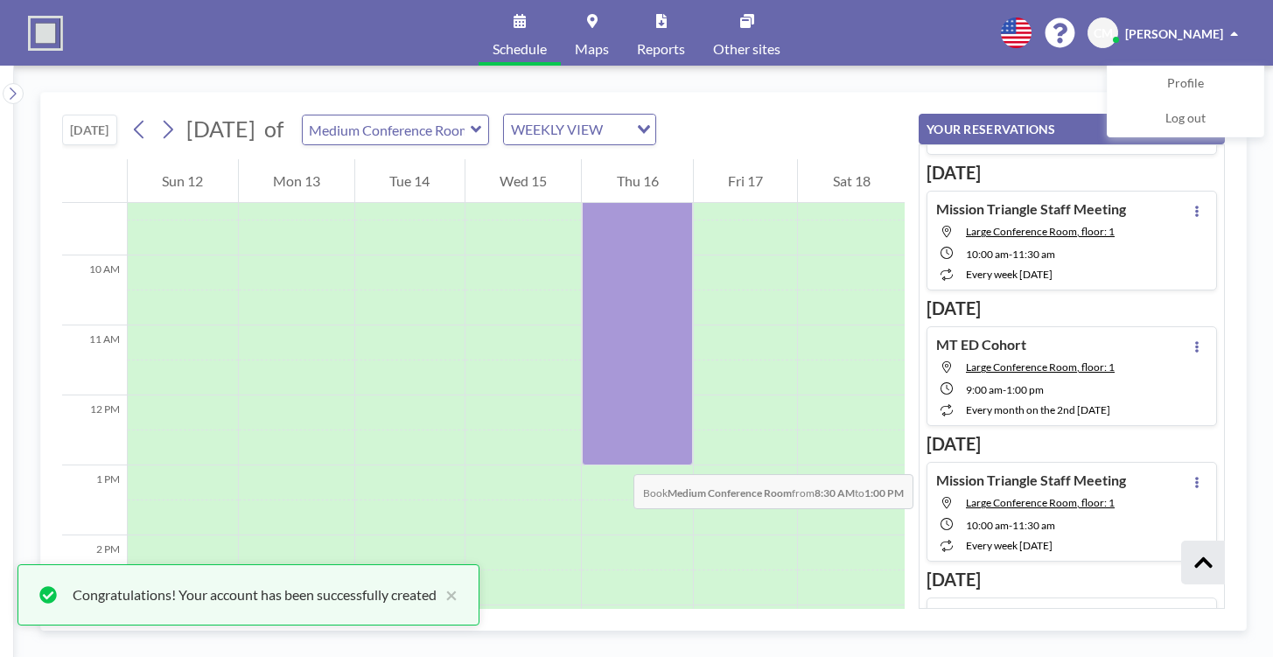
drag, startPoint x: 632, startPoint y: 284, endPoint x: 616, endPoint y: 457, distance: 173.1
click at [616, 457] on div at bounding box center [637, 308] width 111 height 315
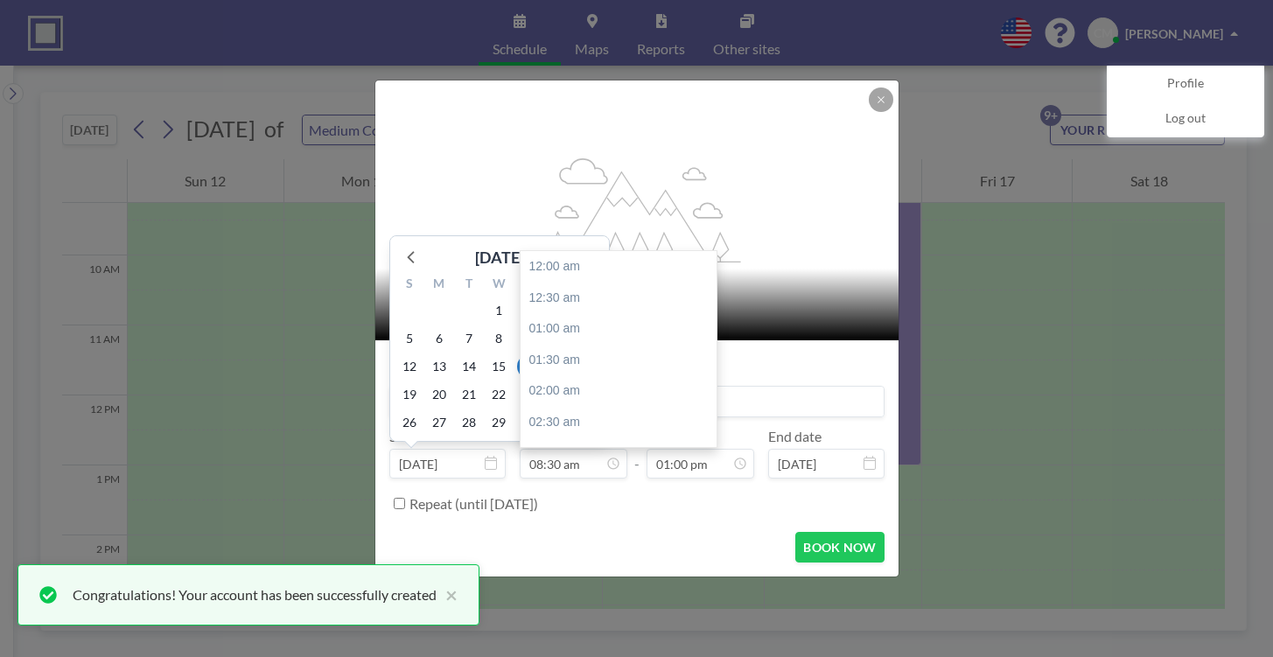
scroll to position [529, 0]
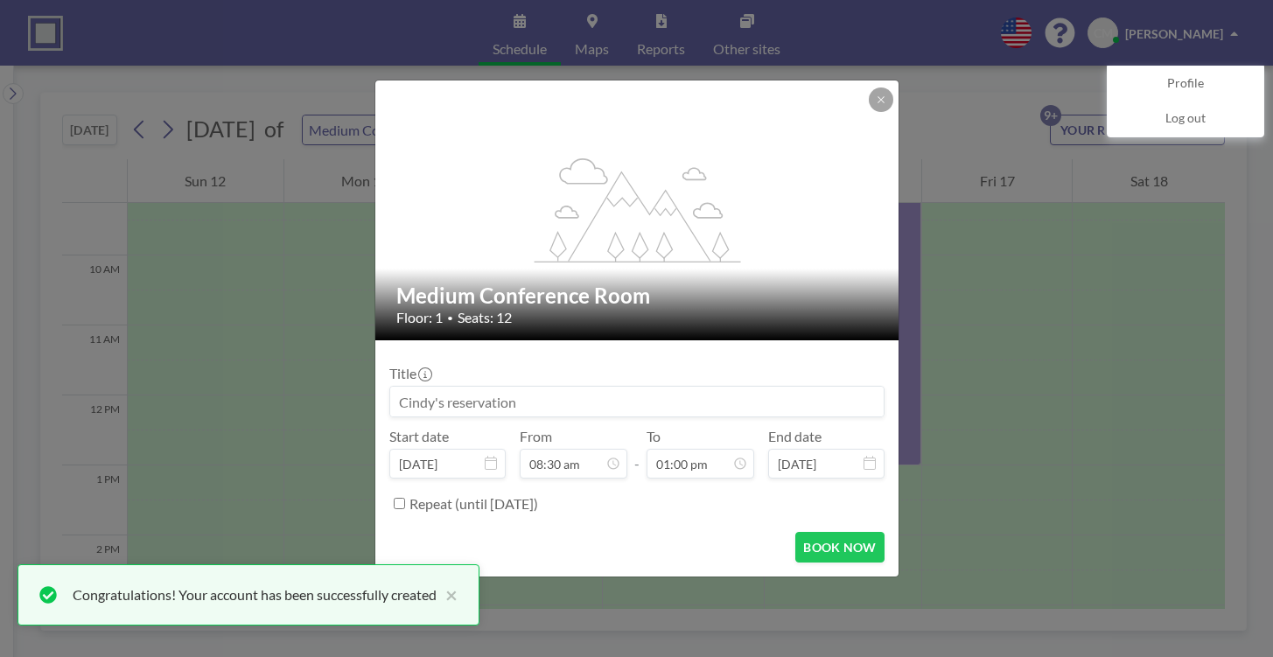
click at [450, 402] on input at bounding box center [637, 402] width 494 height 30
type input "Staff Retreat"
click at [842, 547] on button "BOOK NOW" at bounding box center [839, 547] width 88 height 31
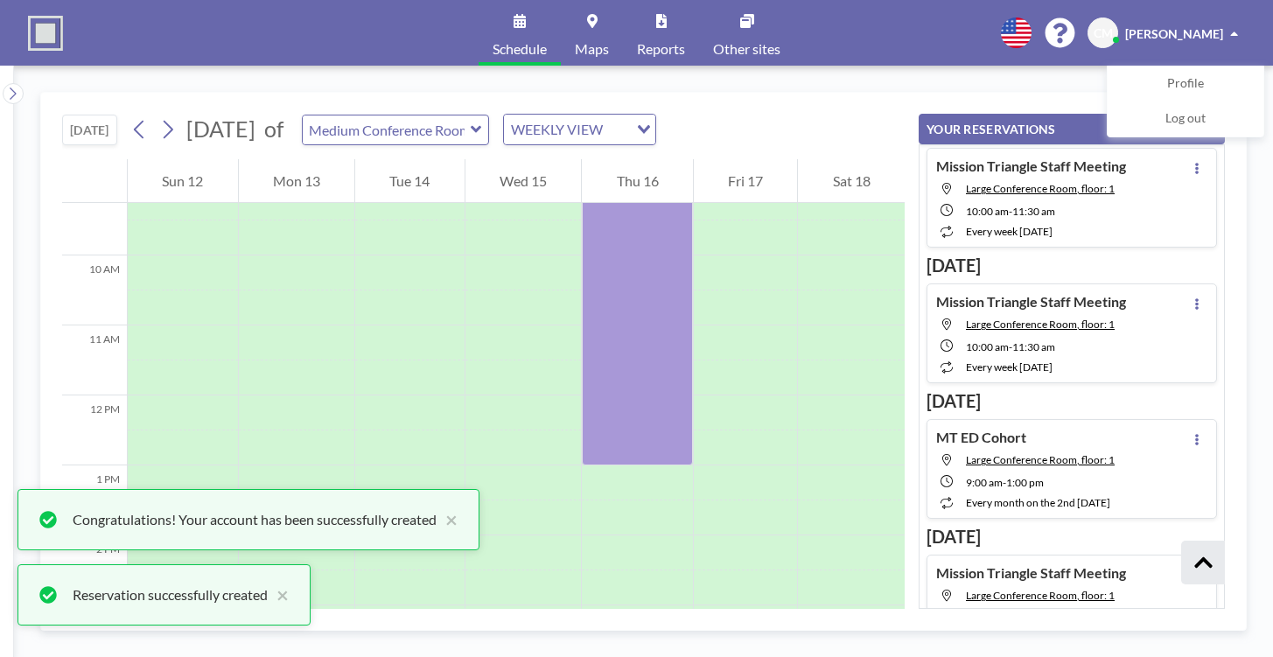
scroll to position [697, 0]
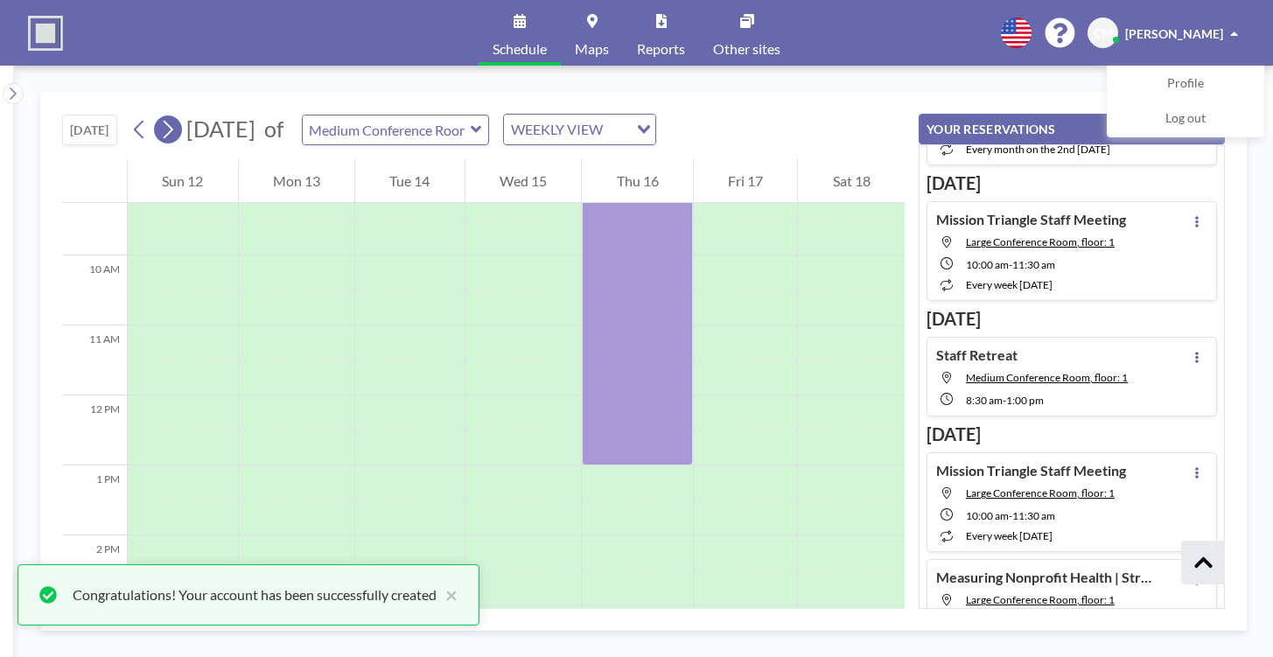
click at [171, 132] on icon at bounding box center [169, 130] width 10 height 18
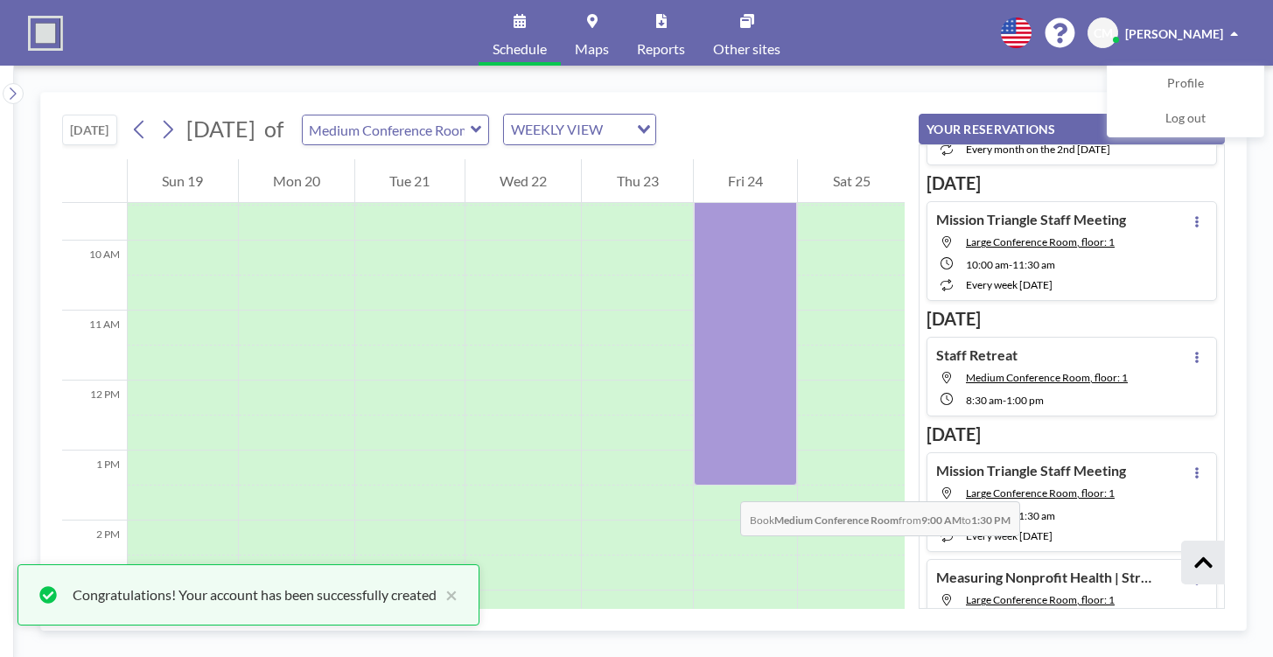
scroll to position [663, 0]
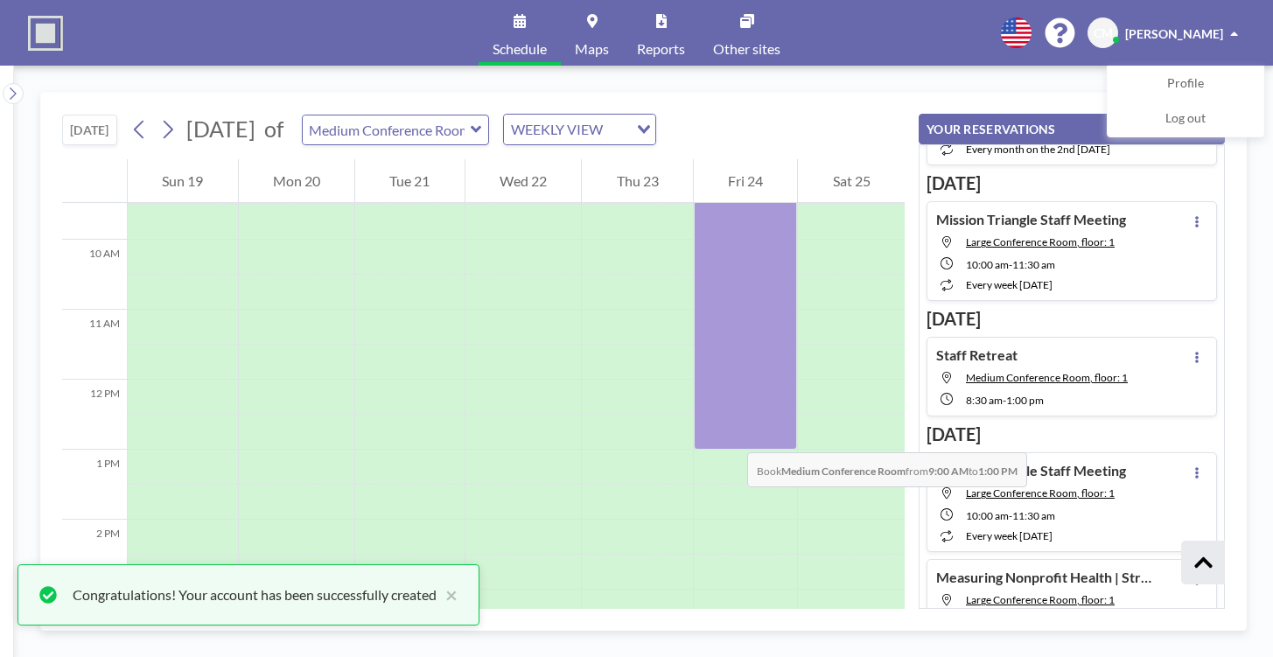
drag, startPoint x: 719, startPoint y: 324, endPoint x: 730, endPoint y: 435, distance: 111.6
click at [730, 435] on div at bounding box center [746, 310] width 104 height 280
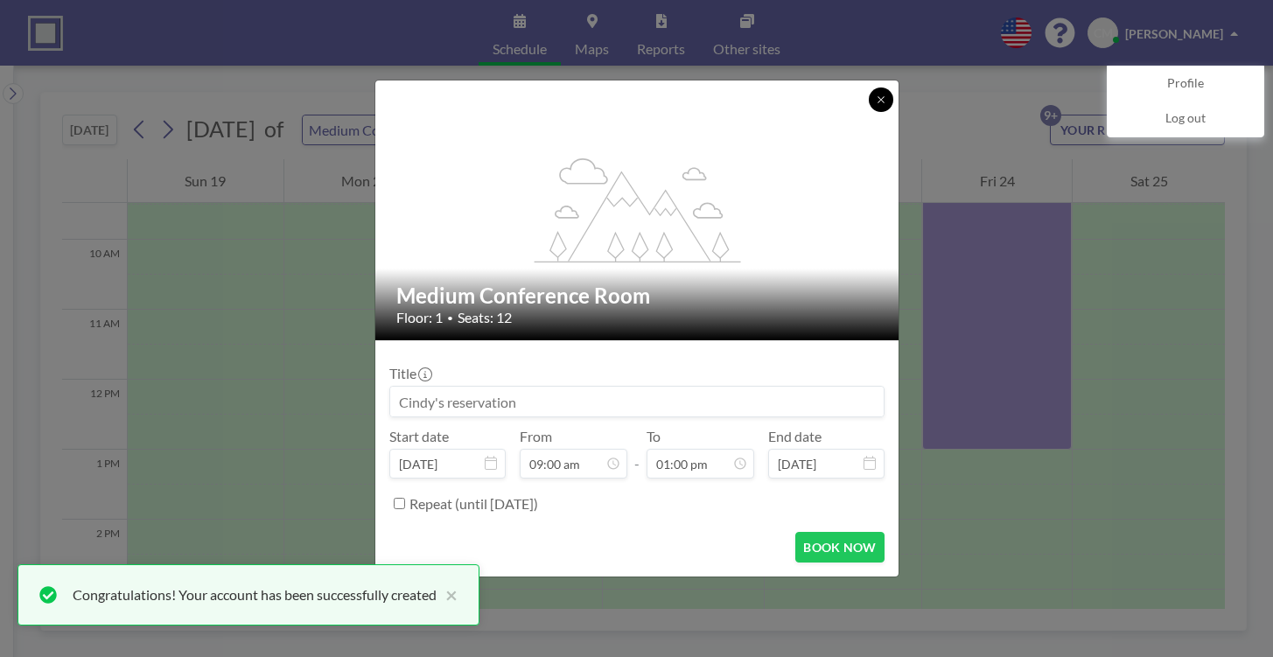
drag, startPoint x: 883, startPoint y: 95, endPoint x: 860, endPoint y: 97, distance: 22.9
click at [883, 95] on icon at bounding box center [881, 100] width 11 height 11
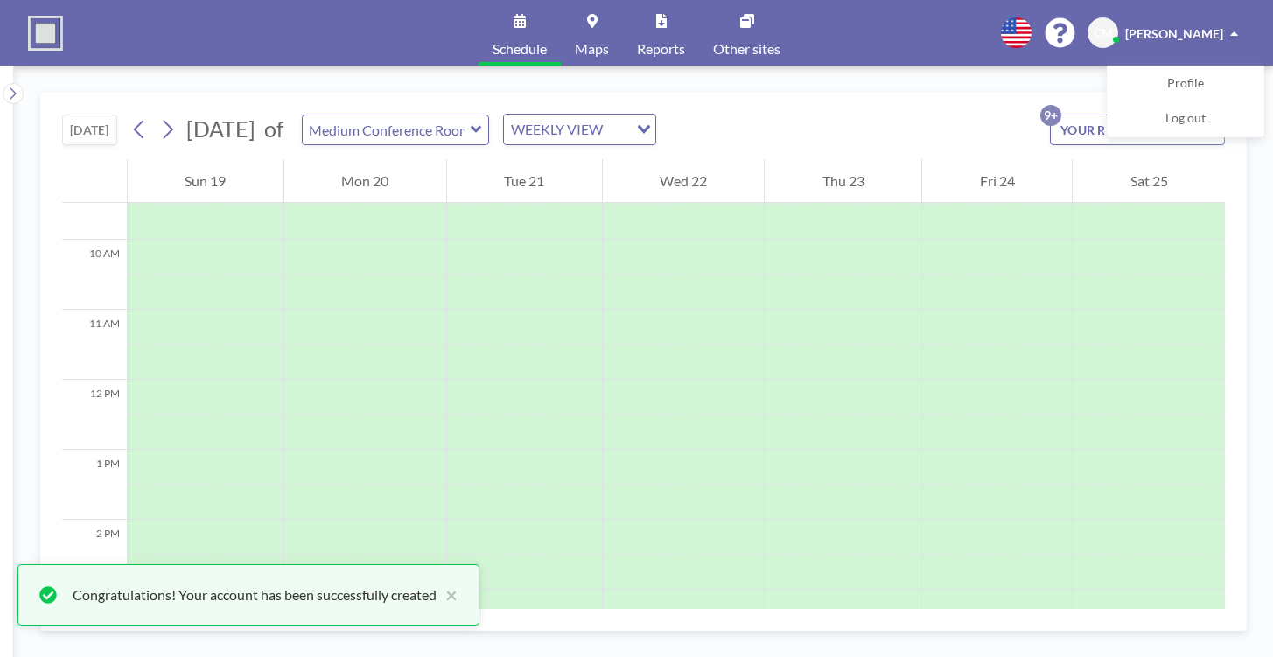
click at [482, 129] on icon at bounding box center [476, 130] width 11 height 18
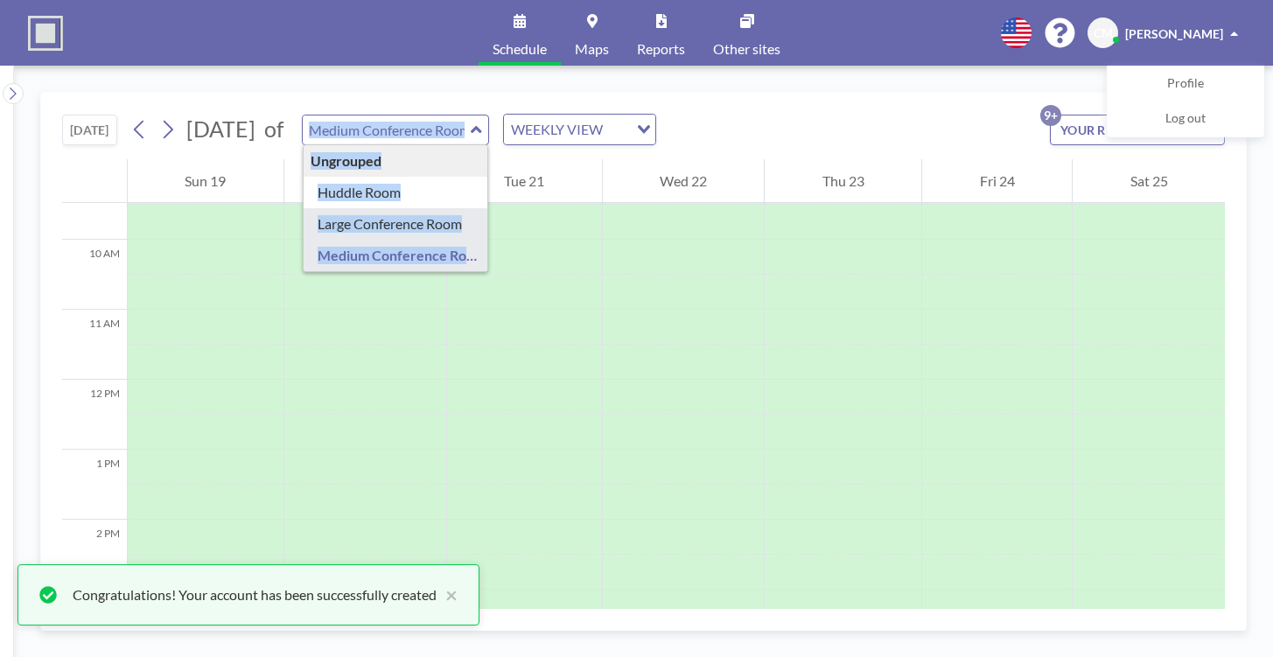
type input "Large Conference Room"
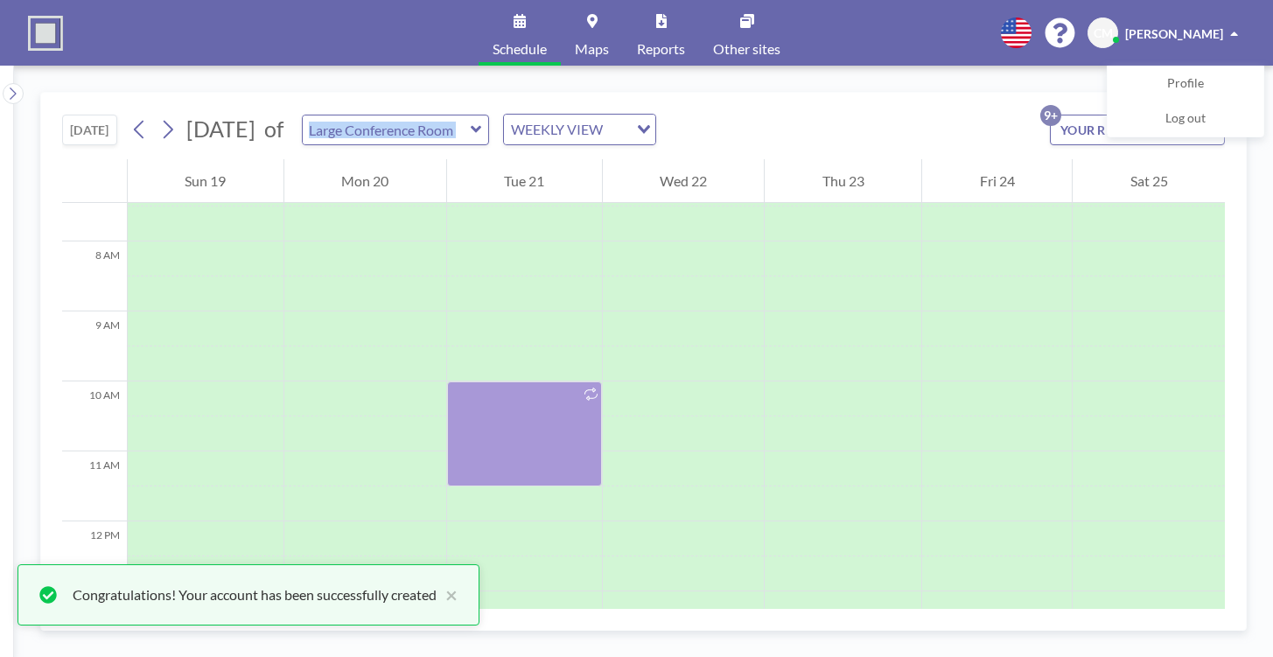
scroll to position [525, 0]
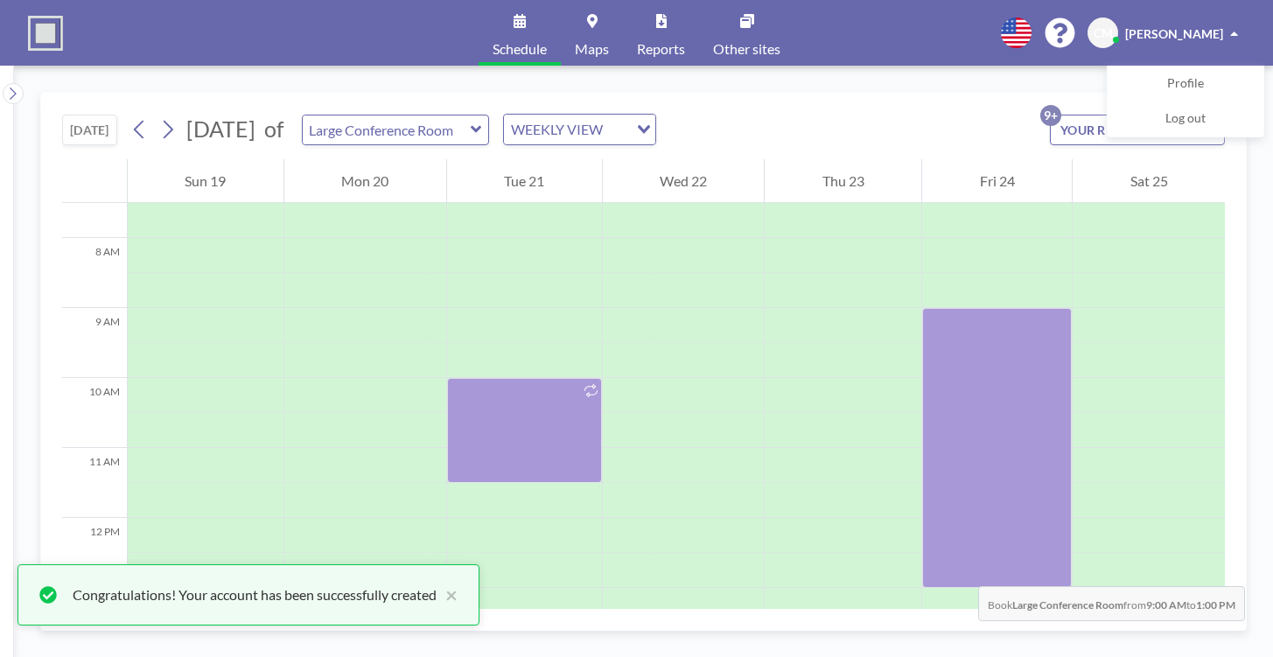
drag, startPoint x: 960, startPoint y: 324, endPoint x: 961, endPoint y: 569, distance: 245.0
click at [961, 569] on div at bounding box center [997, 448] width 150 height 280
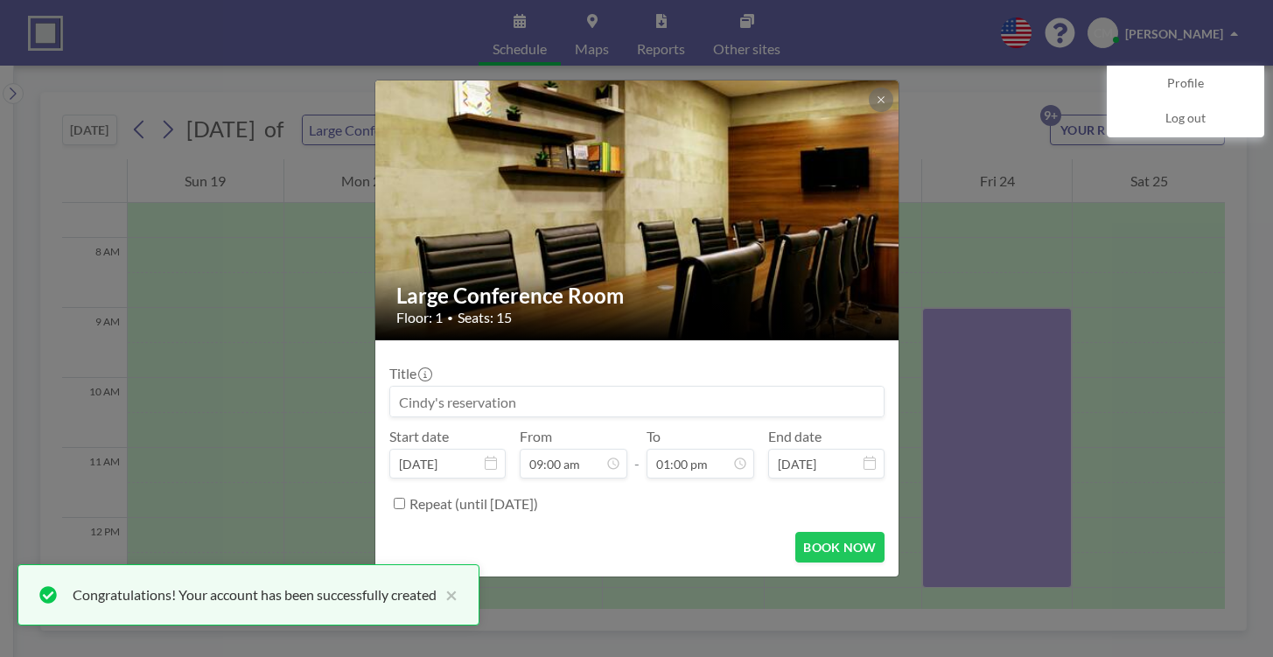
click at [679, 401] on input at bounding box center [637, 402] width 494 height 30
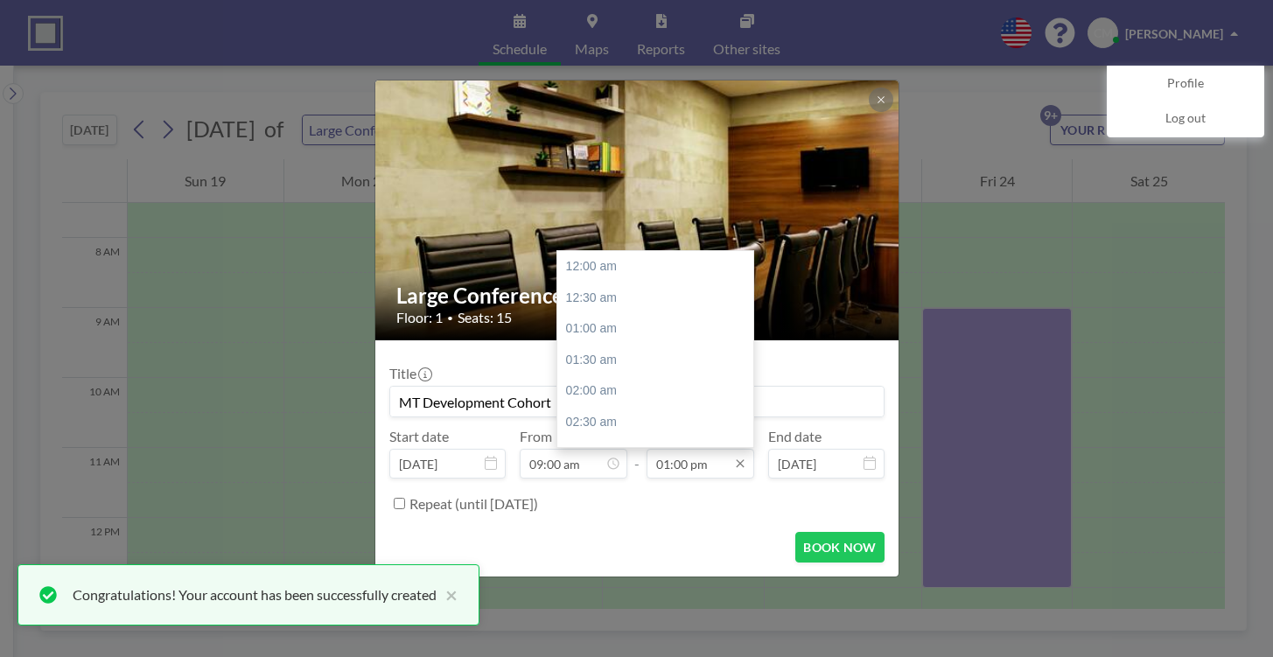
scroll to position [809, 0]
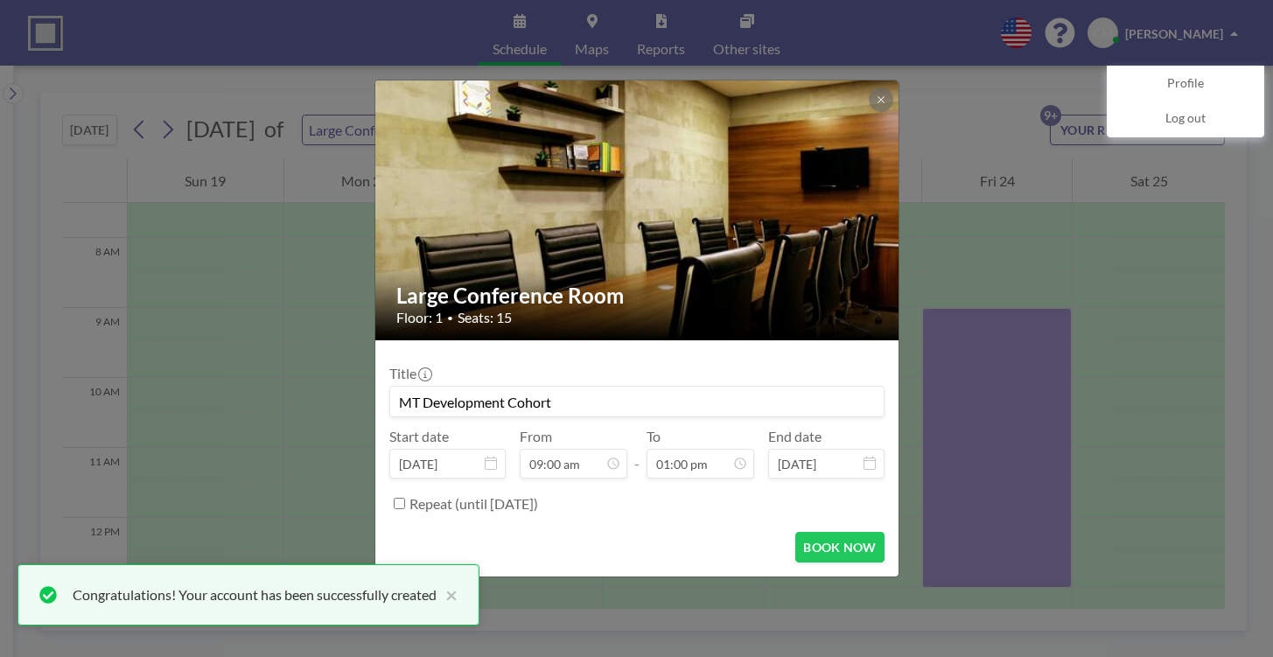
type input "MT Development Cohort"
click at [397, 501] on input "Repeat (until [DATE])" at bounding box center [399, 503] width 11 height 11
checkbox input "true"
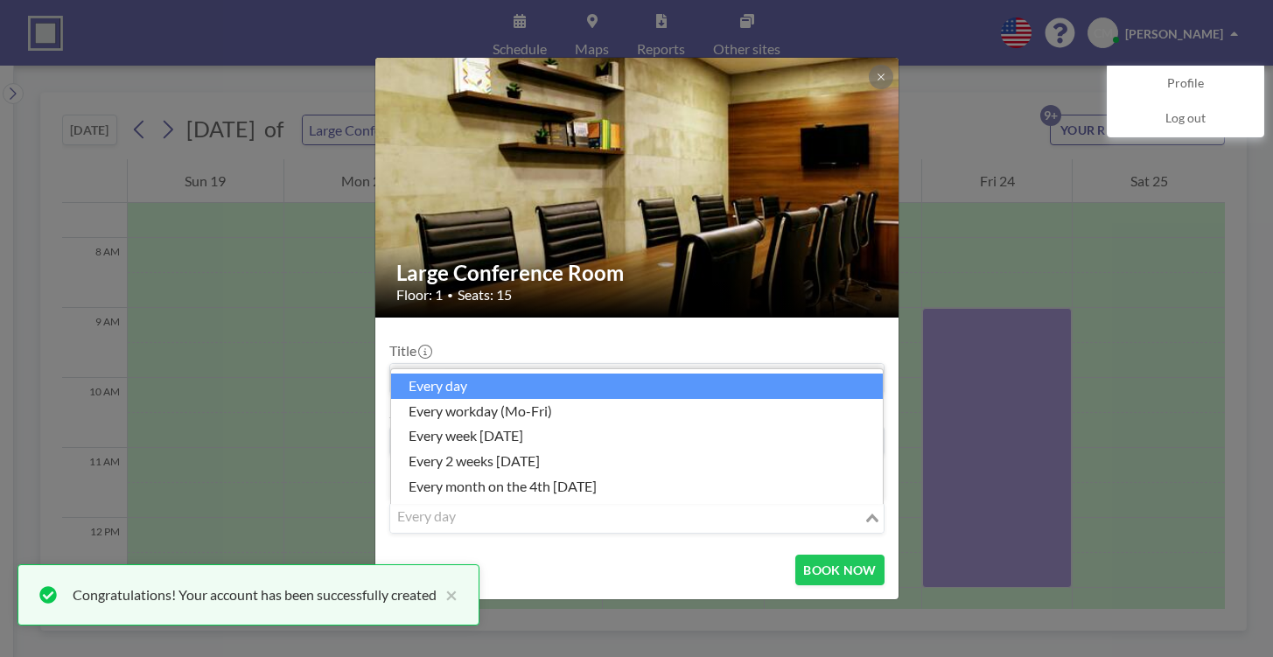
click at [876, 520] on icon "Search for option" at bounding box center [872, 518] width 12 height 9
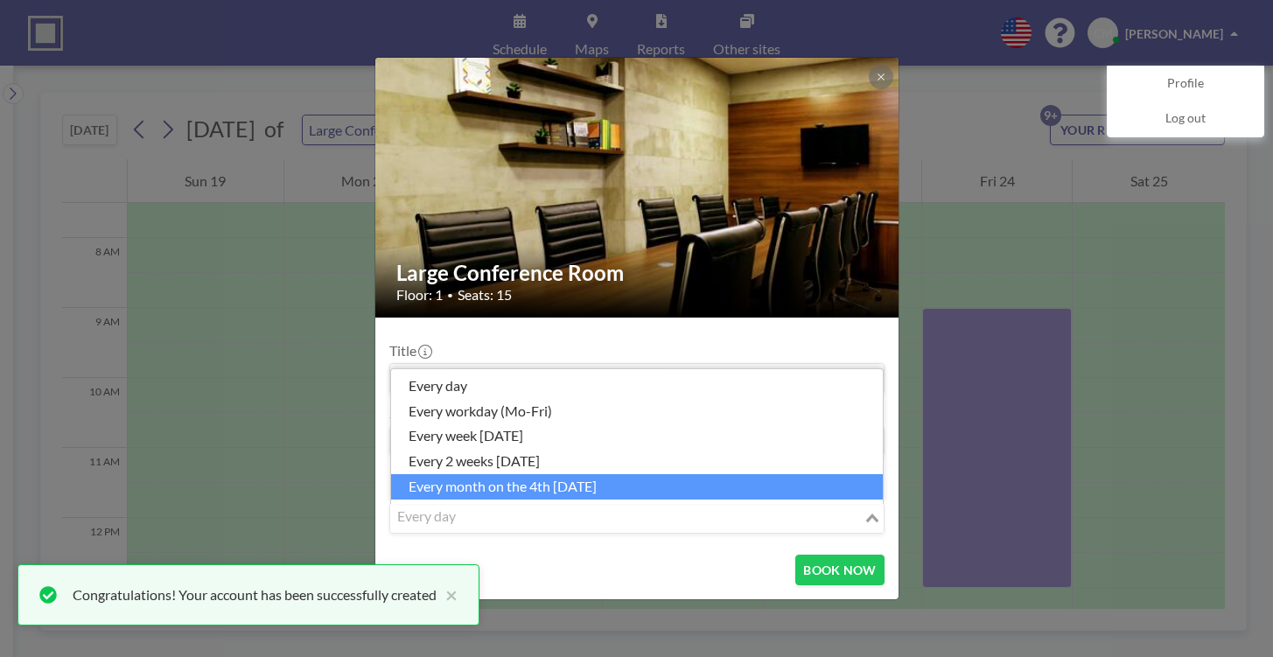
click at [501, 489] on li "every month on the 4th [DATE]" at bounding box center [637, 486] width 492 height 25
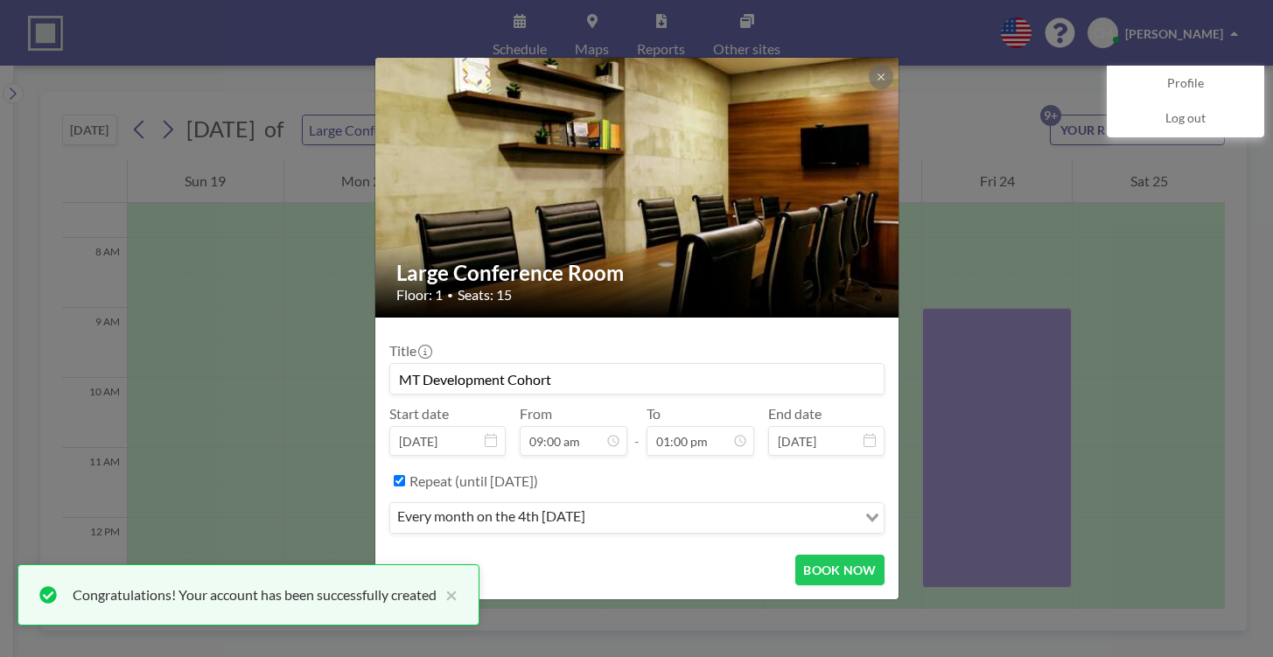
click at [707, 520] on input "Search for option" at bounding box center [723, 518] width 264 height 23
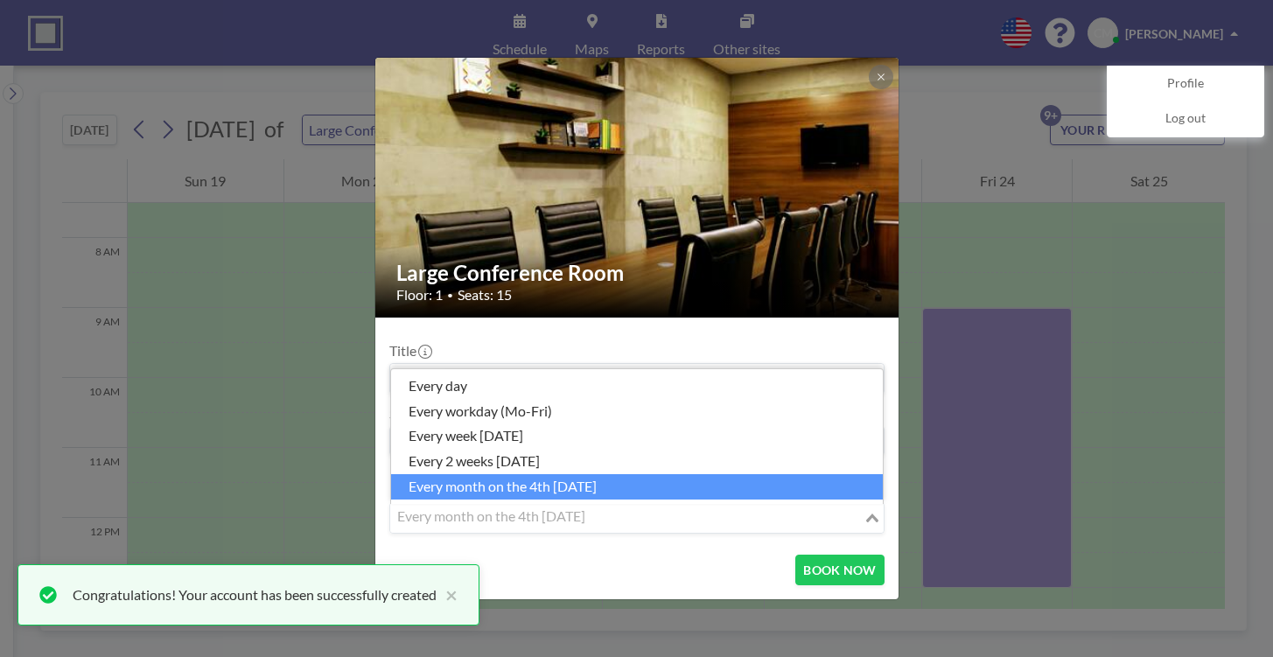
click at [536, 480] on li "every month on the 4th [DATE]" at bounding box center [637, 486] width 492 height 25
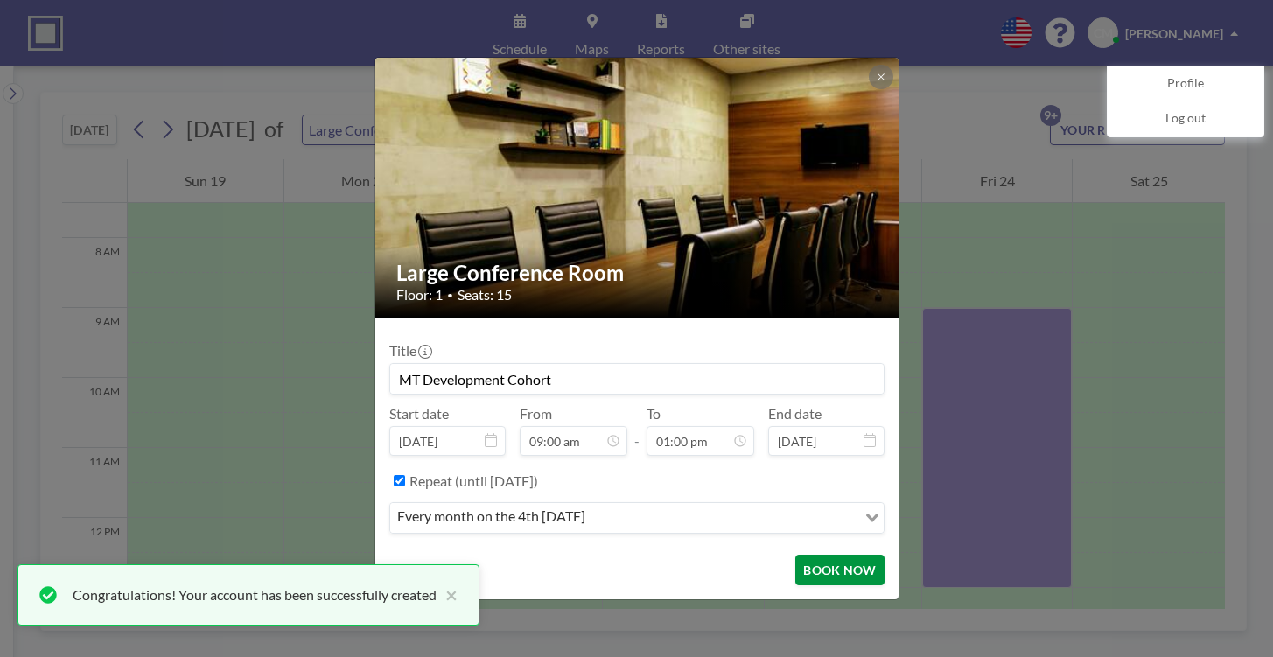
click at [838, 568] on button "BOOK NOW" at bounding box center [839, 570] width 88 height 31
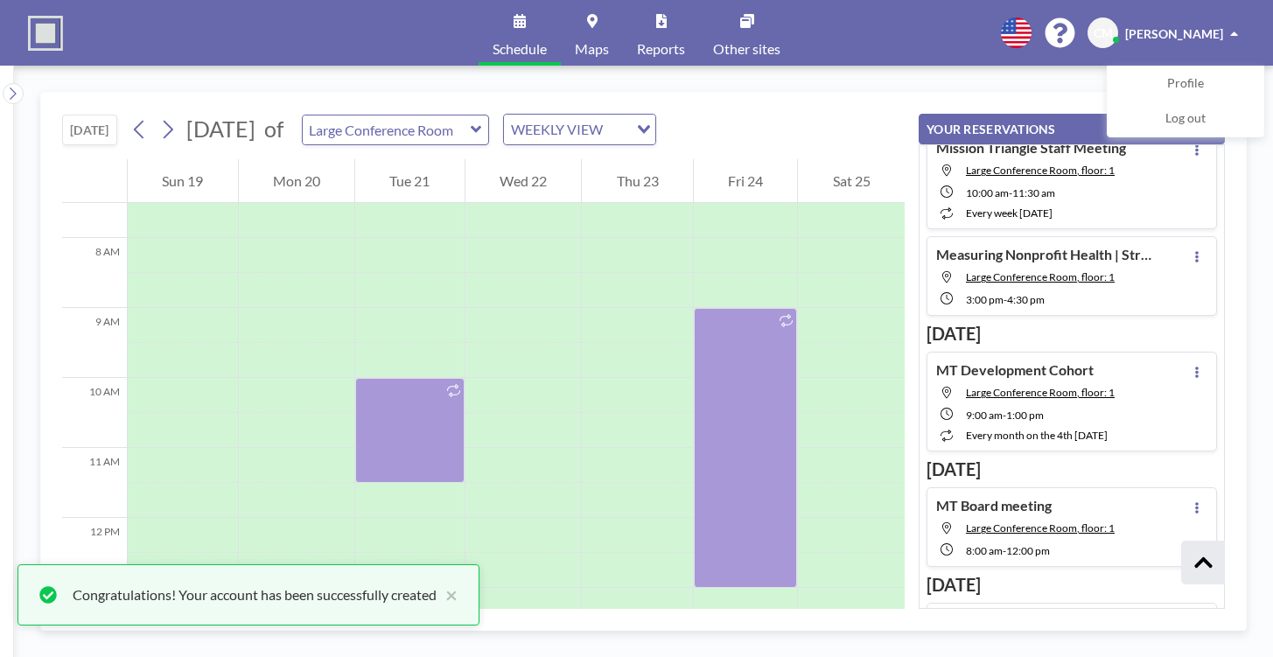
scroll to position [1031, 0]
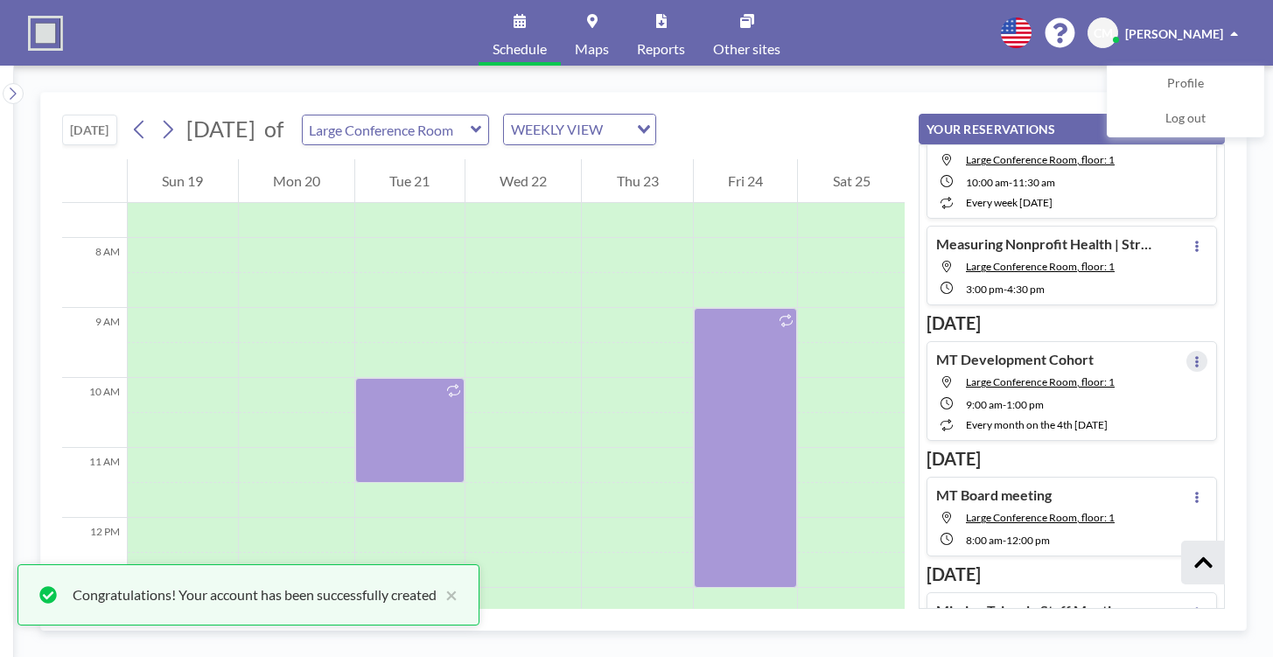
click at [1192, 361] on button at bounding box center [1197, 361] width 21 height 21
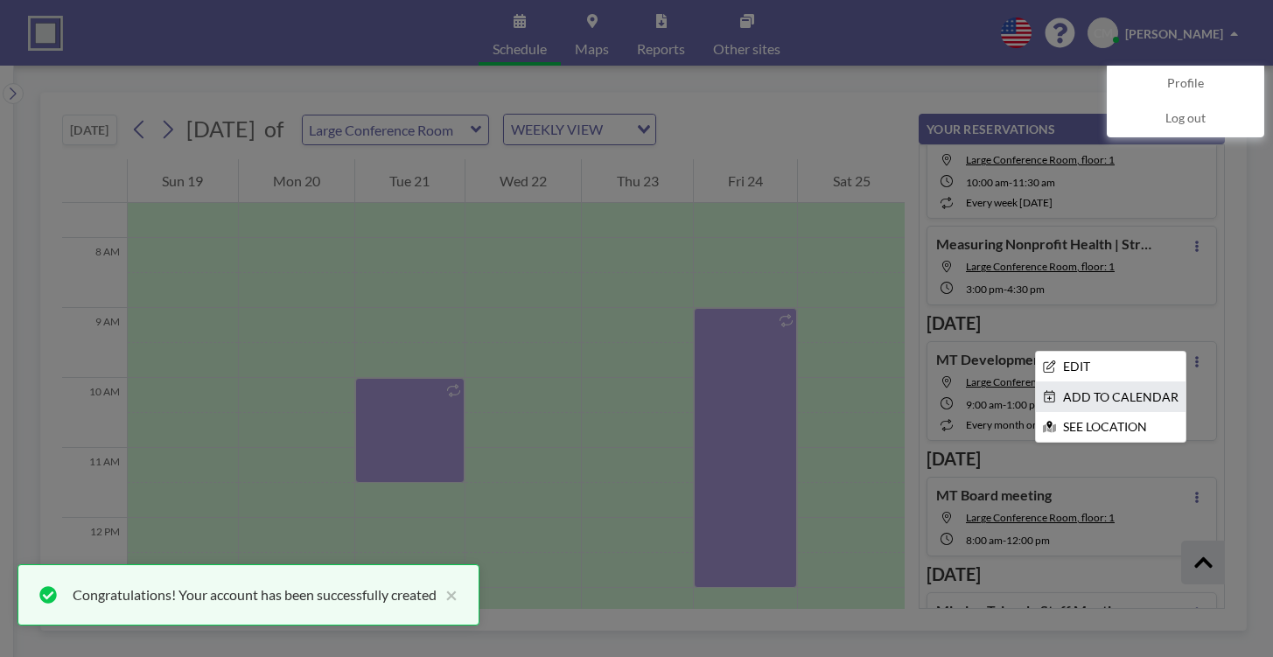
click at [1128, 396] on li "ADD TO CALENDAR" at bounding box center [1111, 397] width 150 height 30
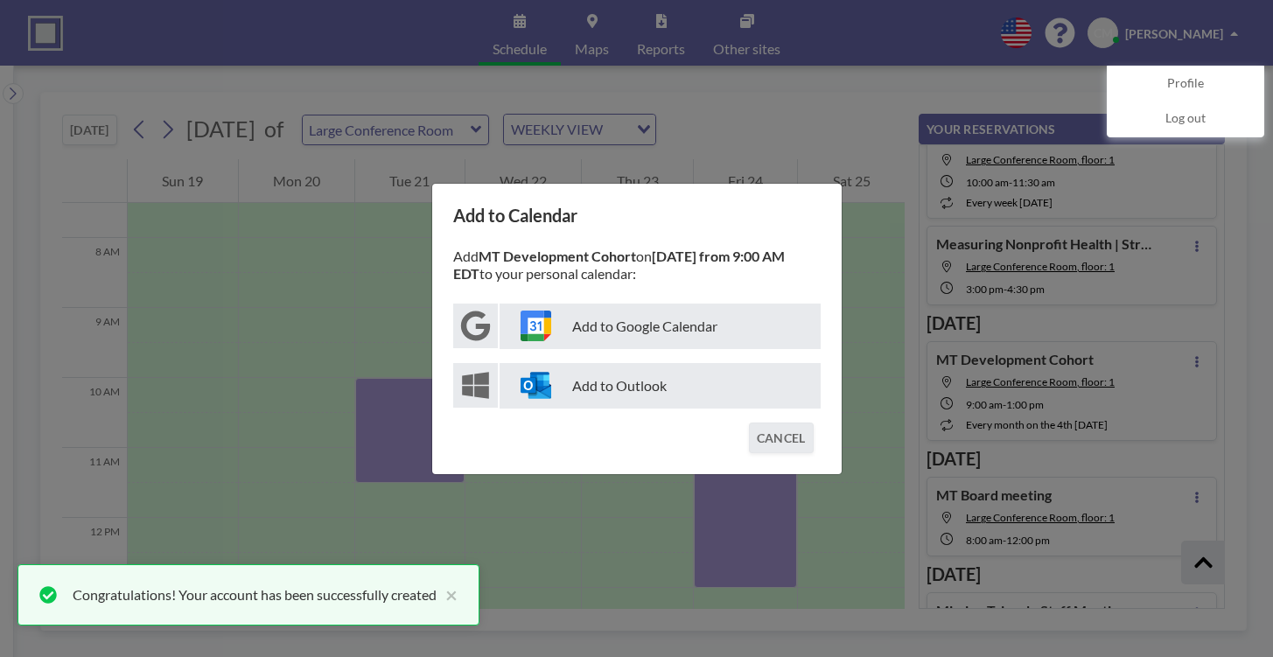
click at [651, 382] on p "Add to Outlook" at bounding box center [660, 386] width 321 height 46
click at [774, 428] on button "CANCEL" at bounding box center [781, 438] width 65 height 31
